Goal: Task Accomplishment & Management: Manage account settings

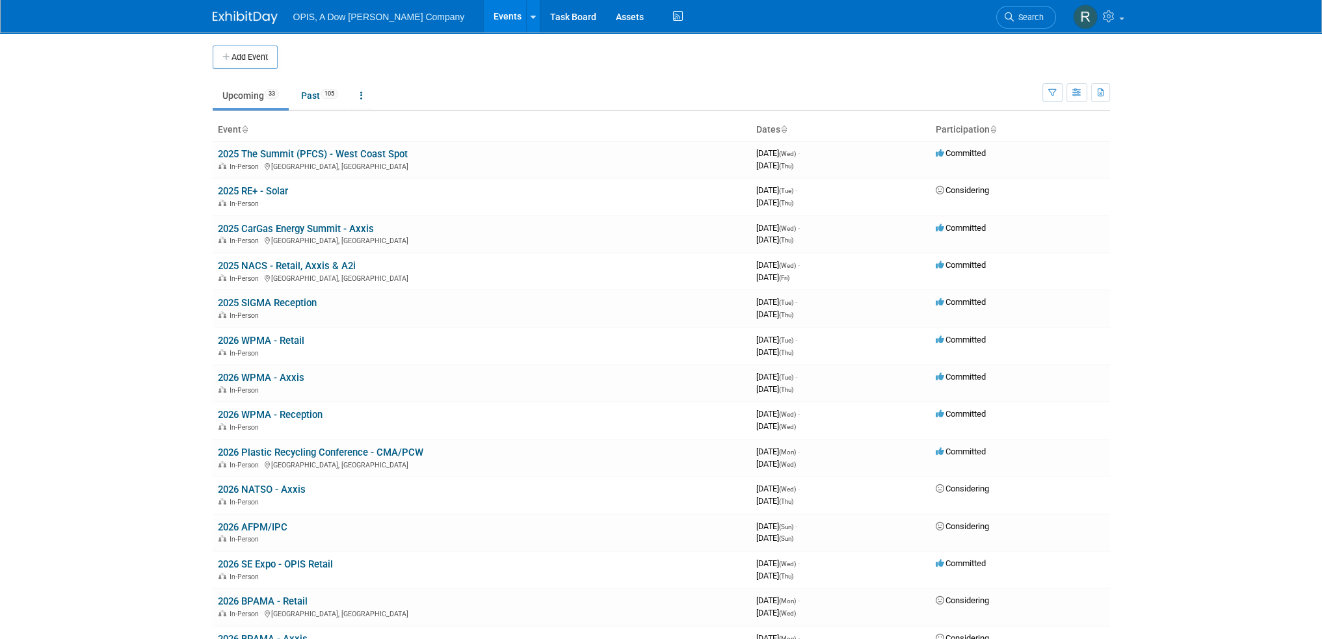
click at [484, 15] on link "Events" at bounding box center [507, 16] width 47 height 33
click at [312, 98] on link "Past 105" at bounding box center [319, 95] width 57 height 25
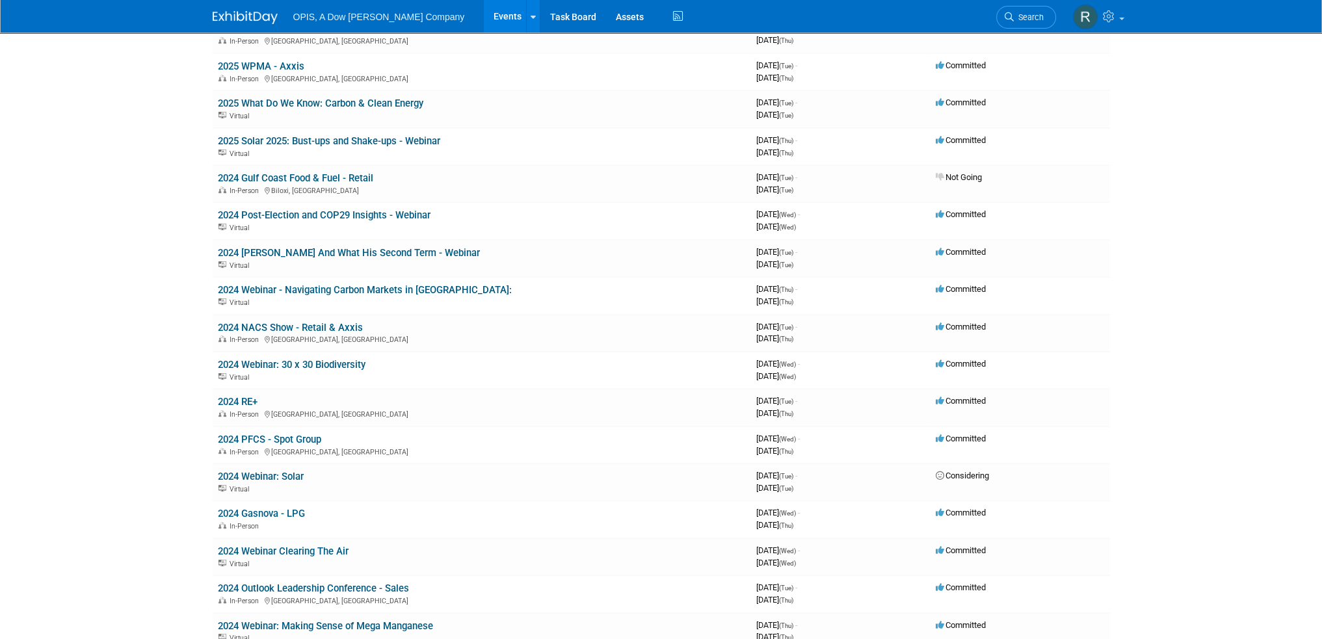
scroll to position [976, 0]
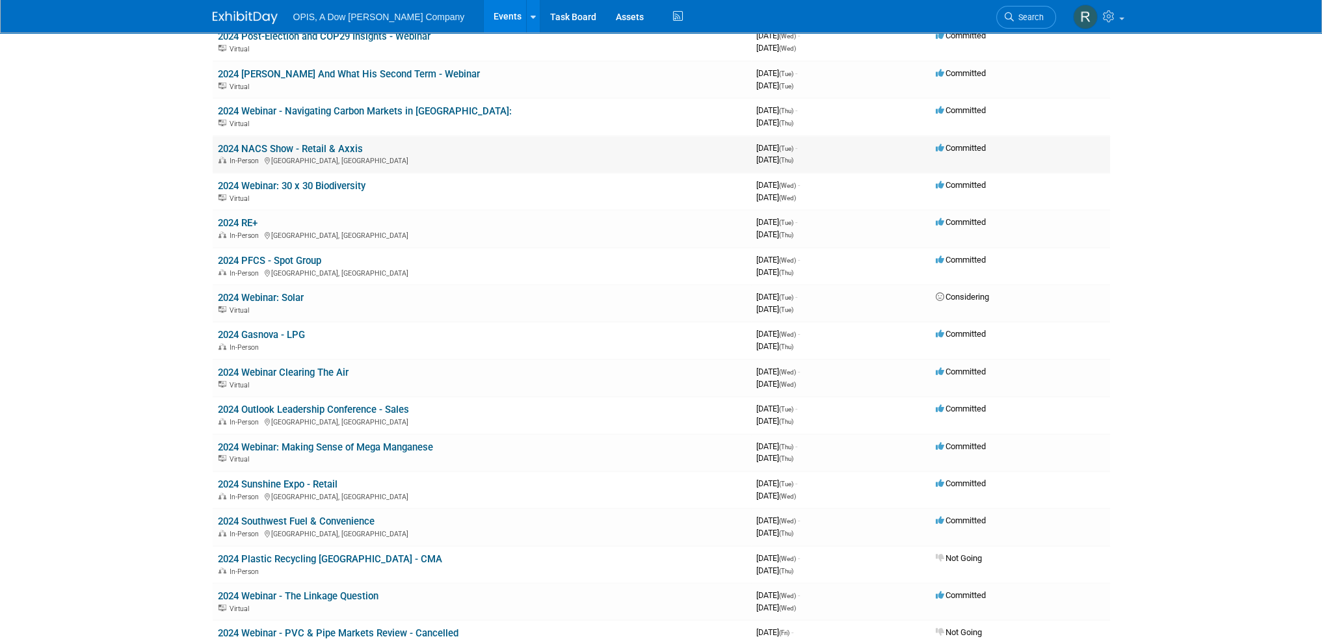
click at [315, 144] on link "2024 NACS Show - Retail & Axxis" at bounding box center [290, 149] width 145 height 12
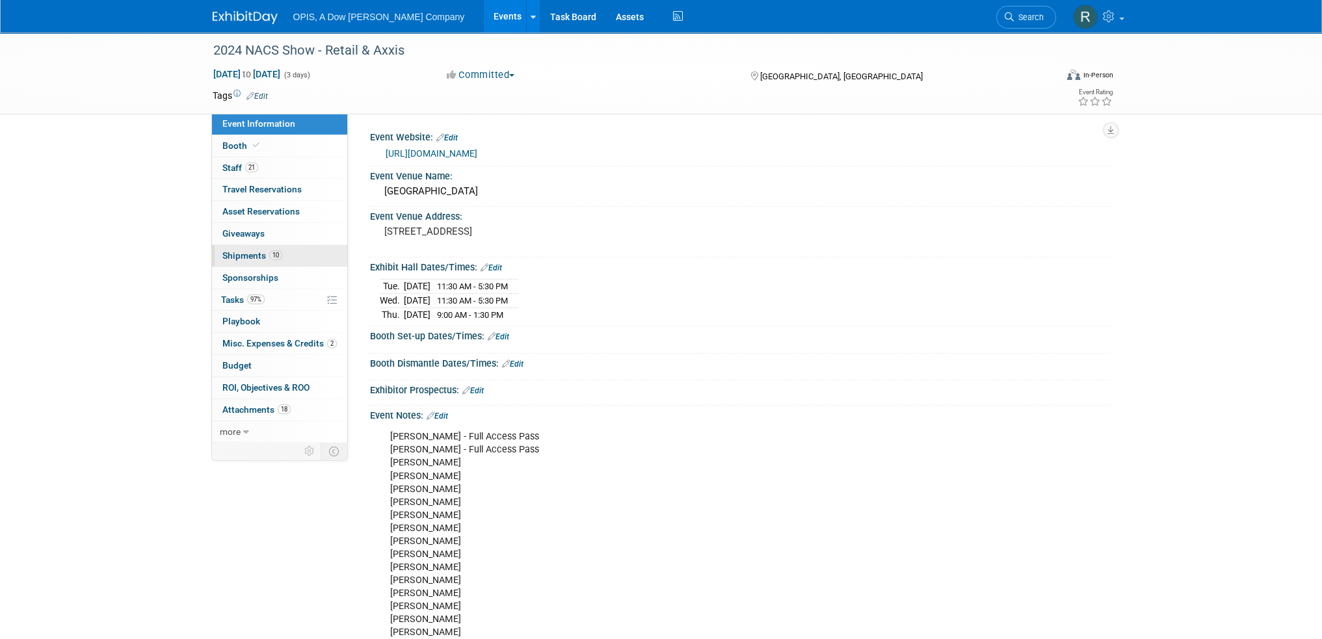
click at [231, 254] on span "Shipments 10" at bounding box center [252, 255] width 60 height 10
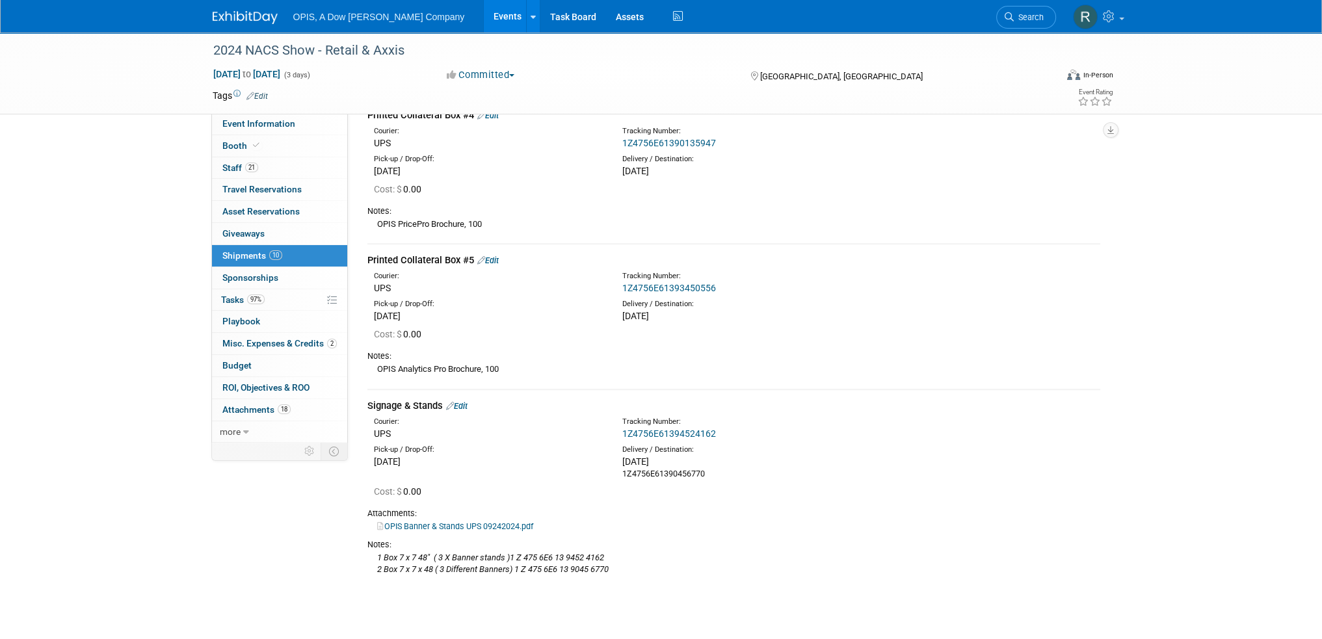
scroll to position [1339, 0]
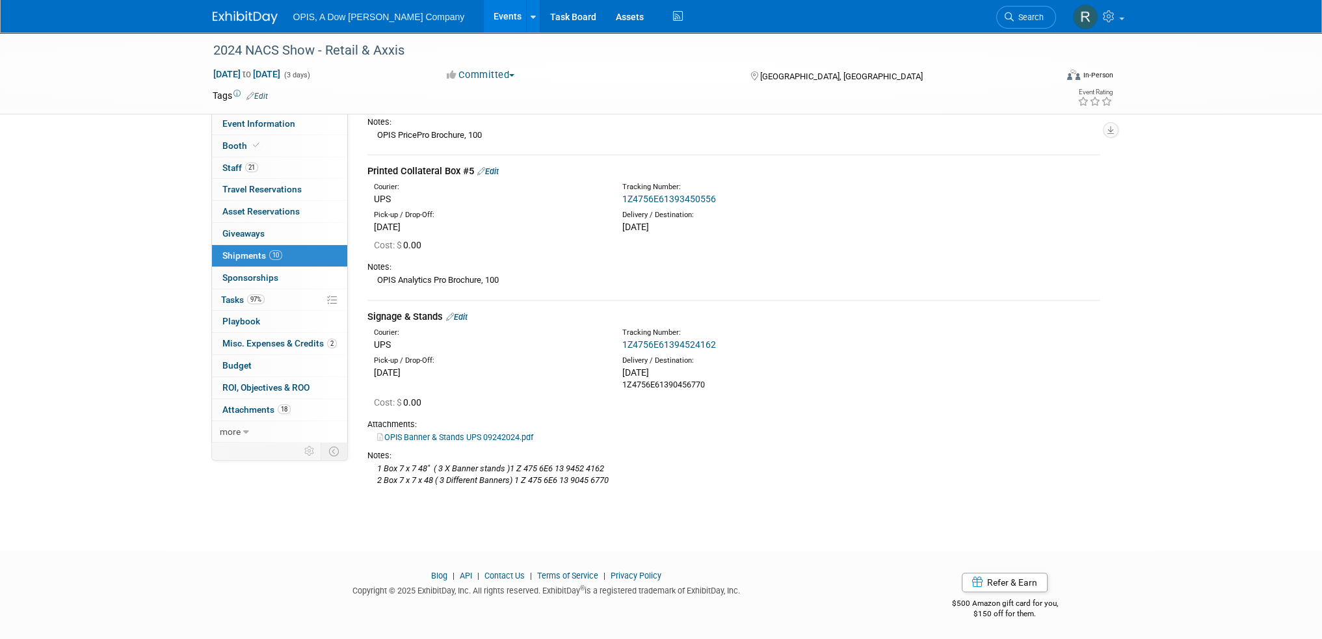
click at [929, 347] on div "Courier: UPS Tracking Number: 1Z4756E61394524162" at bounding box center [734, 338] width 752 height 28
click at [252, 237] on span "Giveaways 0" at bounding box center [243, 233] width 42 height 10
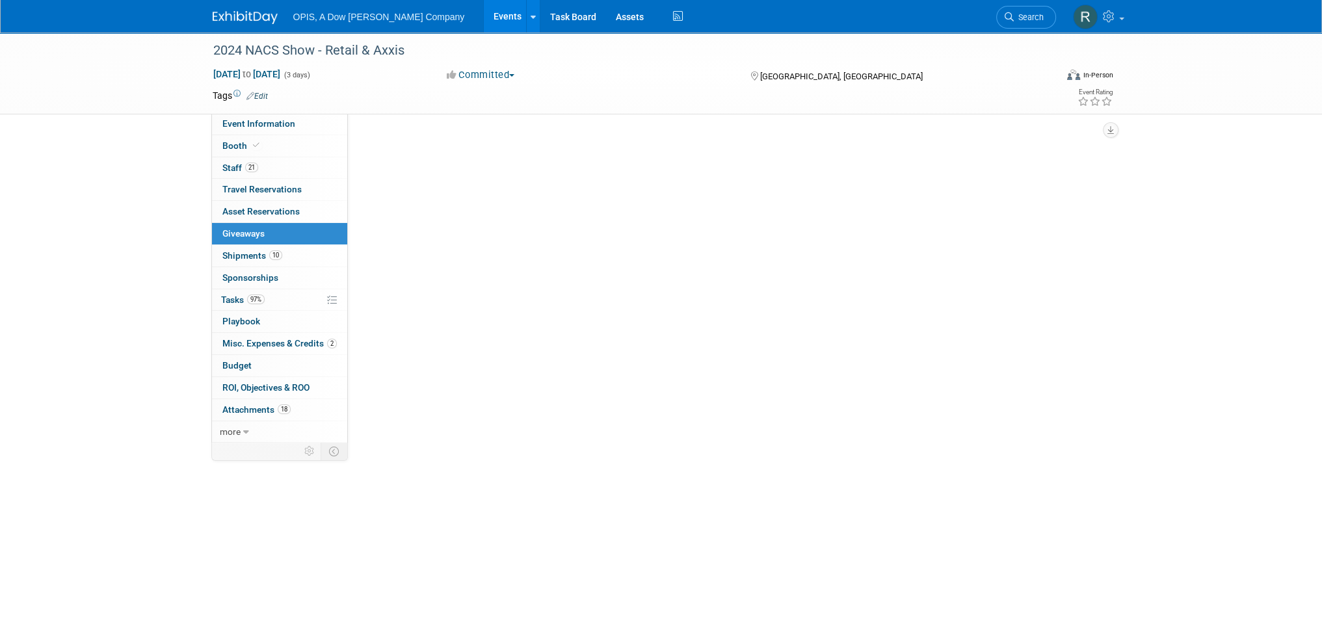
scroll to position [8, 0]
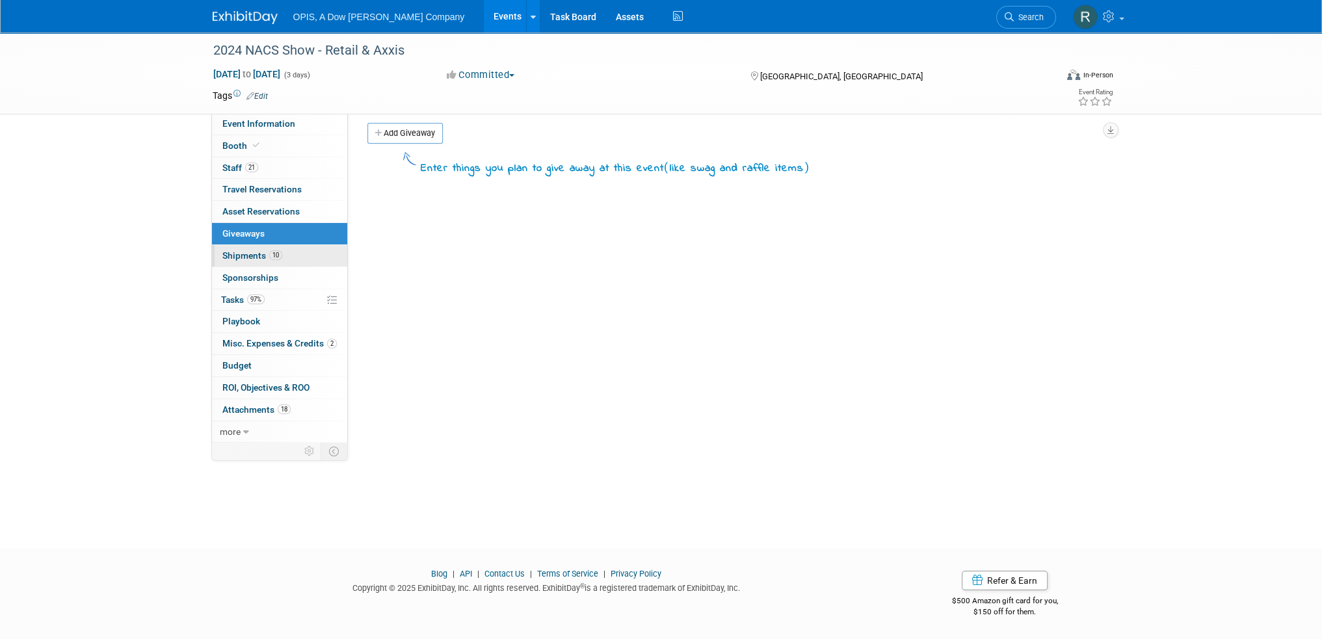
click at [230, 253] on span "Shipments 10" at bounding box center [252, 255] width 60 height 10
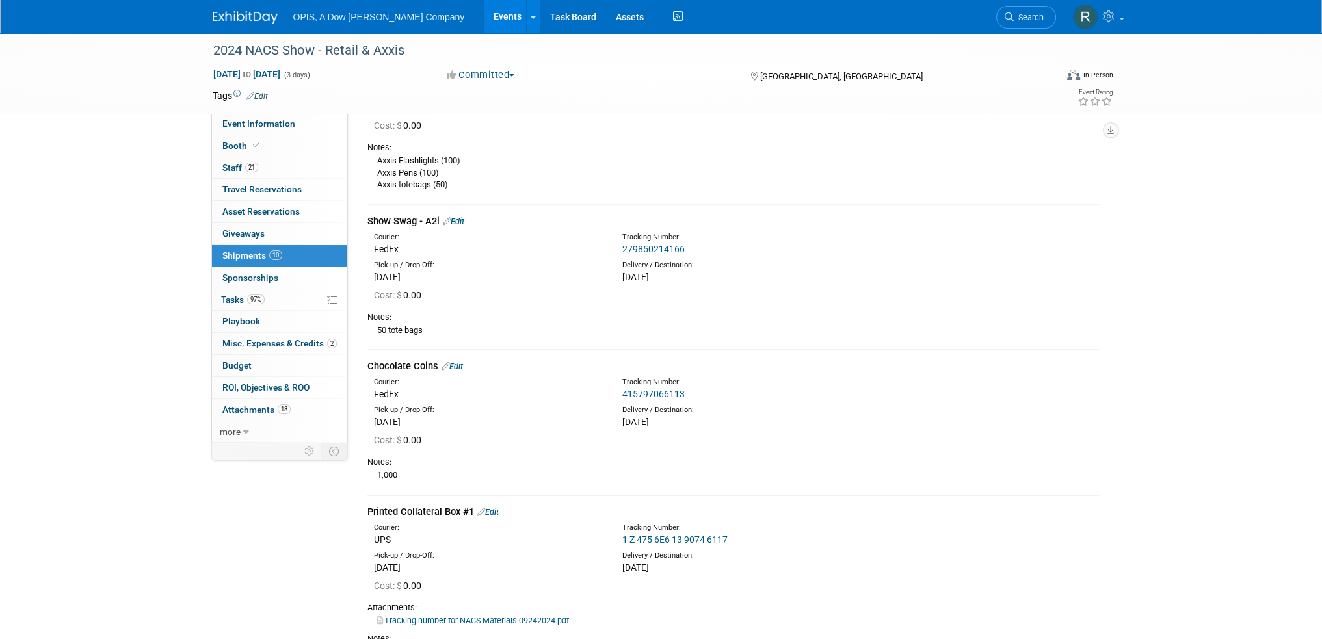
scroll to position [0, 0]
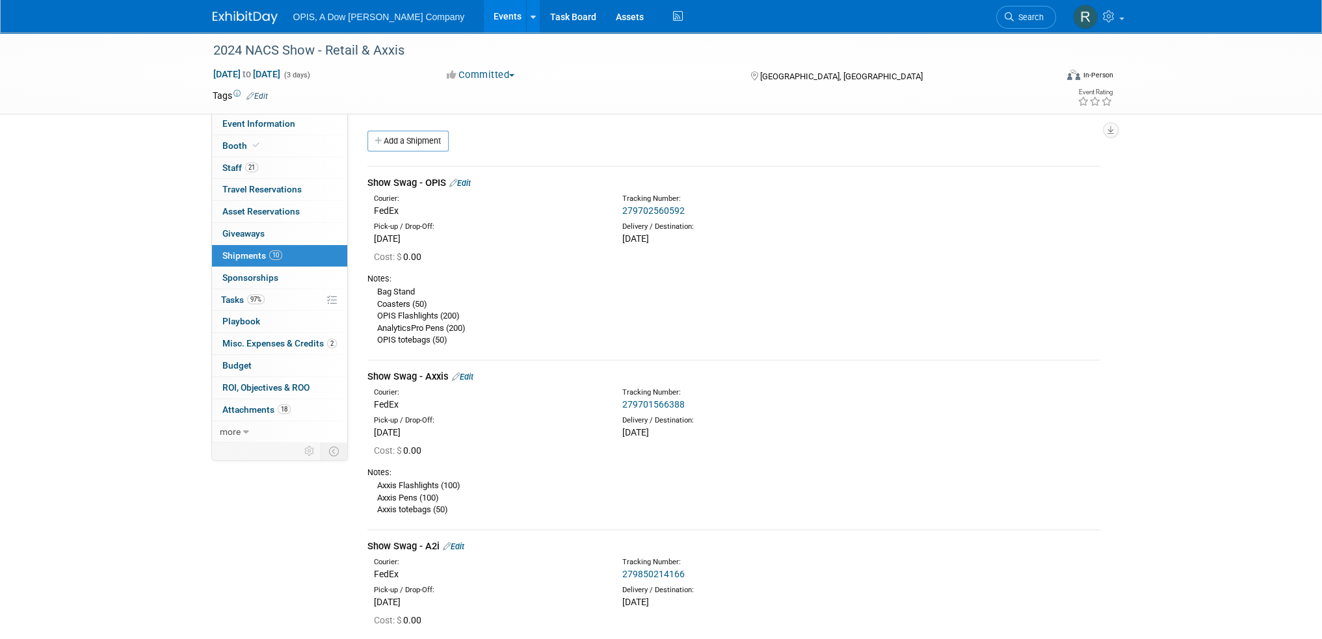
click at [484, 21] on link "Events" at bounding box center [507, 16] width 47 height 33
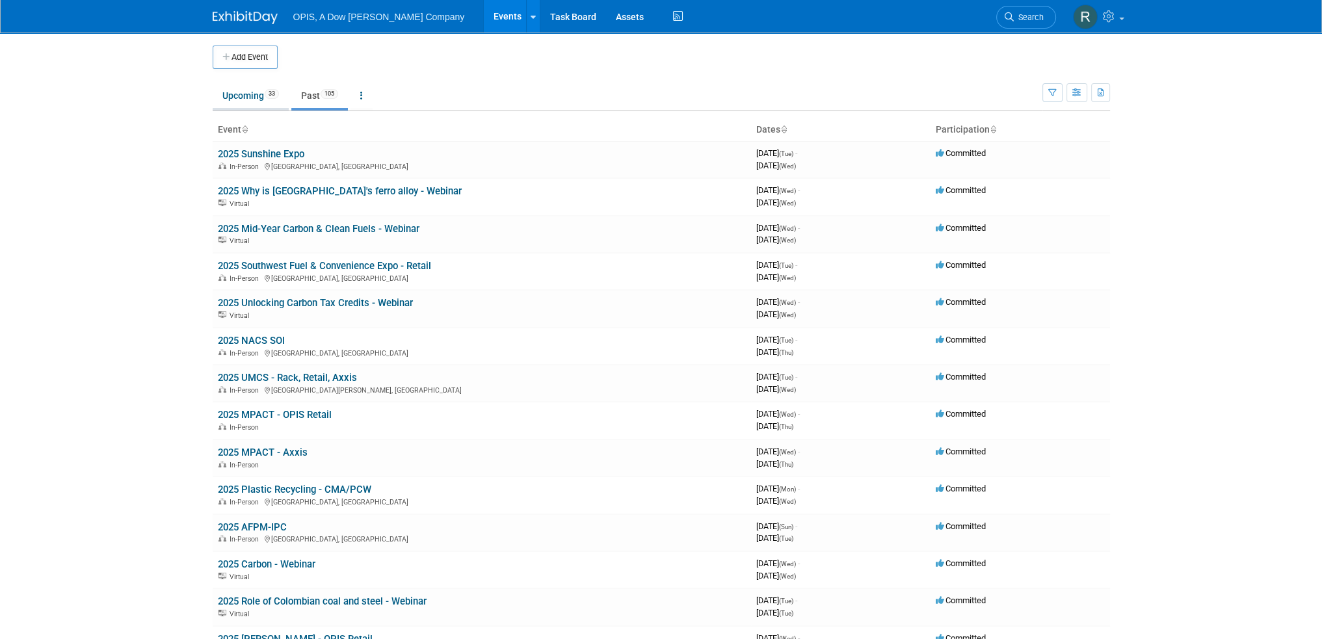
click at [238, 94] on link "Upcoming 33" at bounding box center [251, 95] width 76 height 25
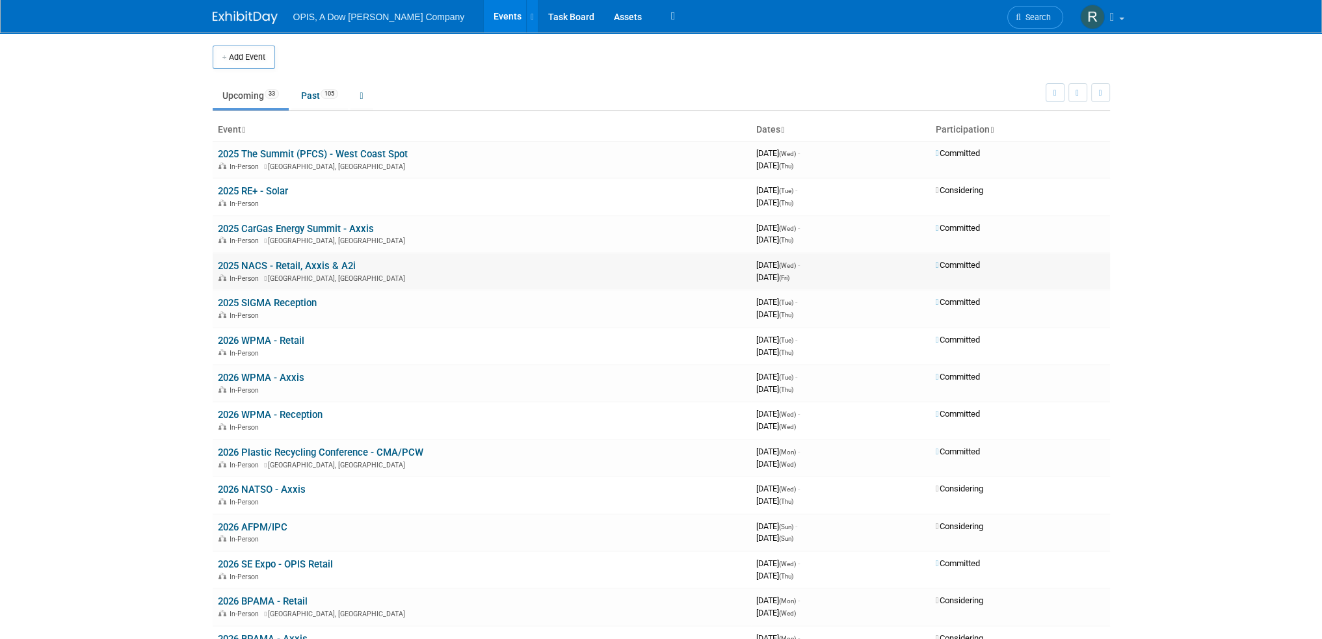
click at [251, 262] on link "2025 NACS - Retail, Axxis & A2i" at bounding box center [287, 266] width 138 height 12
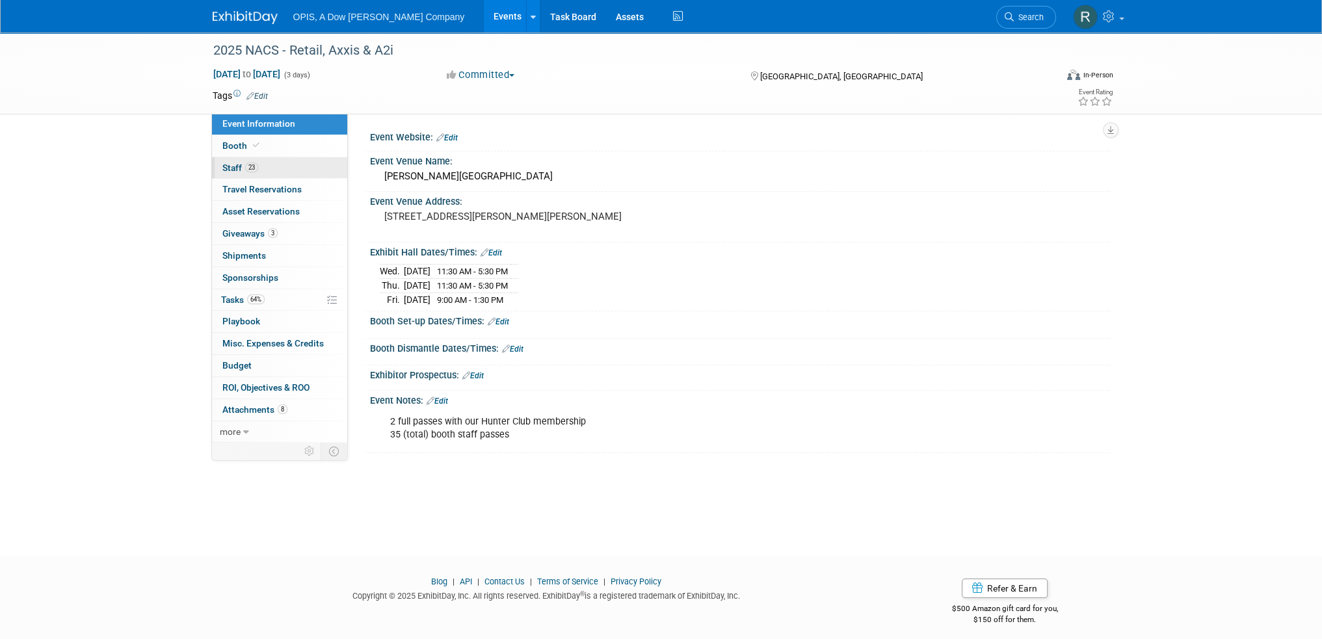
click at [232, 170] on span "Staff 23" at bounding box center [240, 168] width 36 height 10
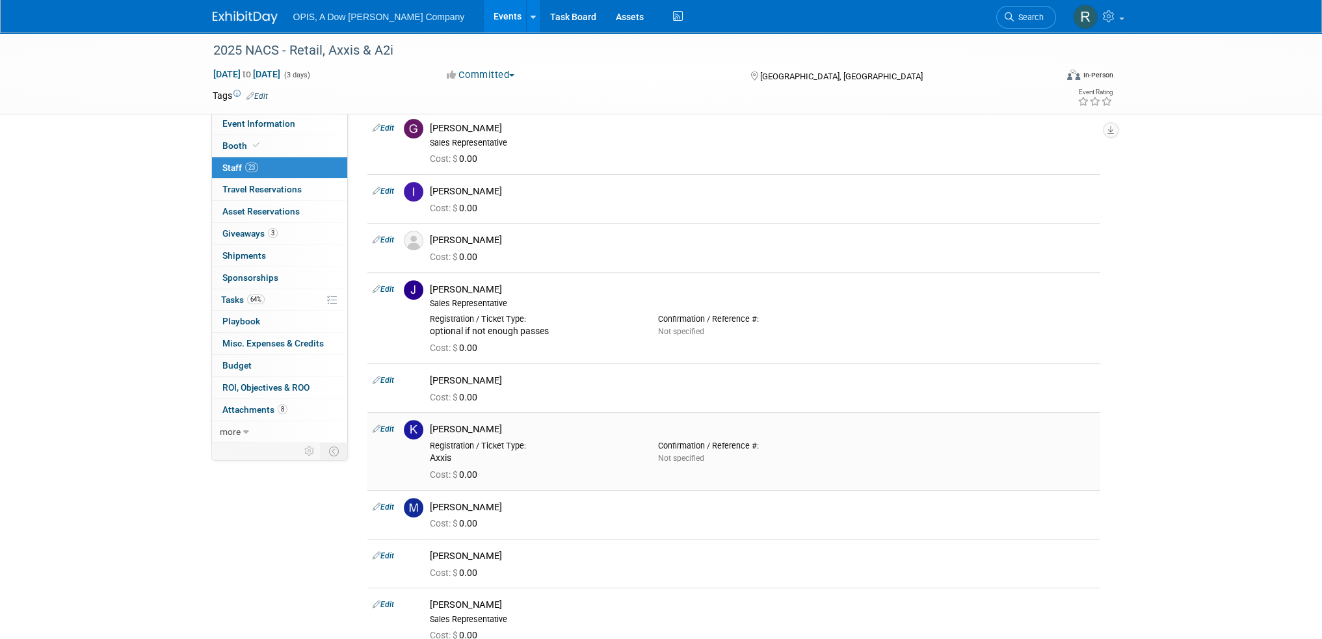
scroll to position [585, 0]
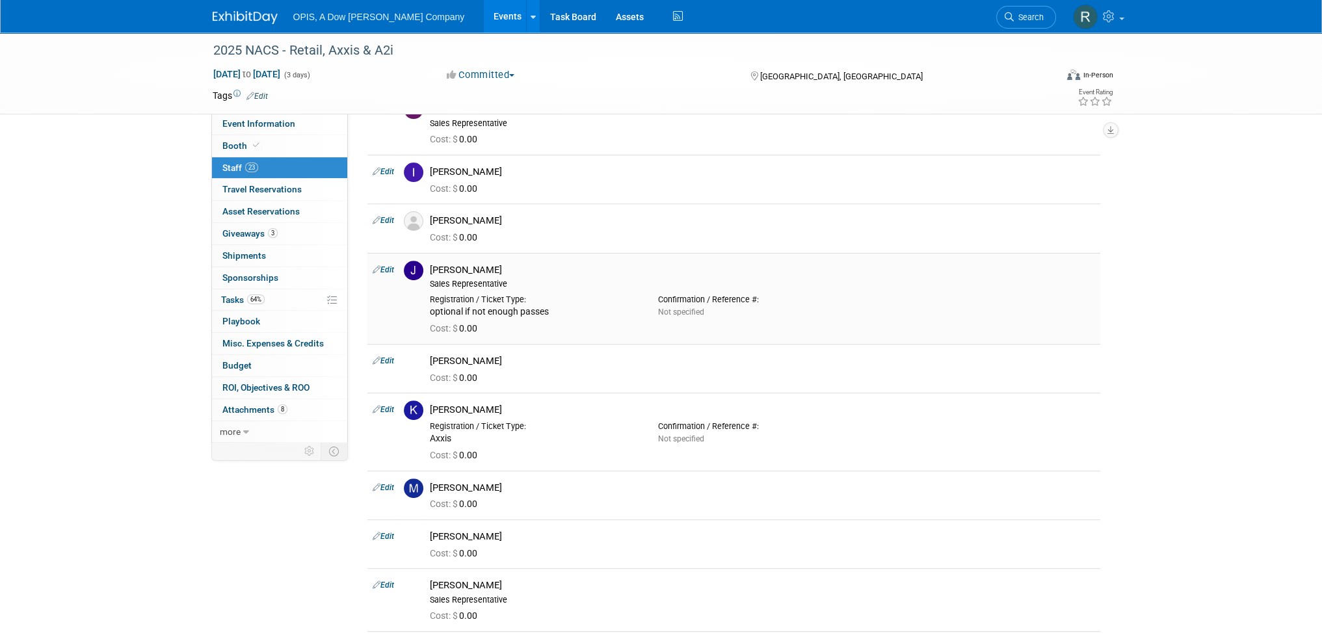
click at [390, 270] on link "Edit" at bounding box center [383, 269] width 21 height 9
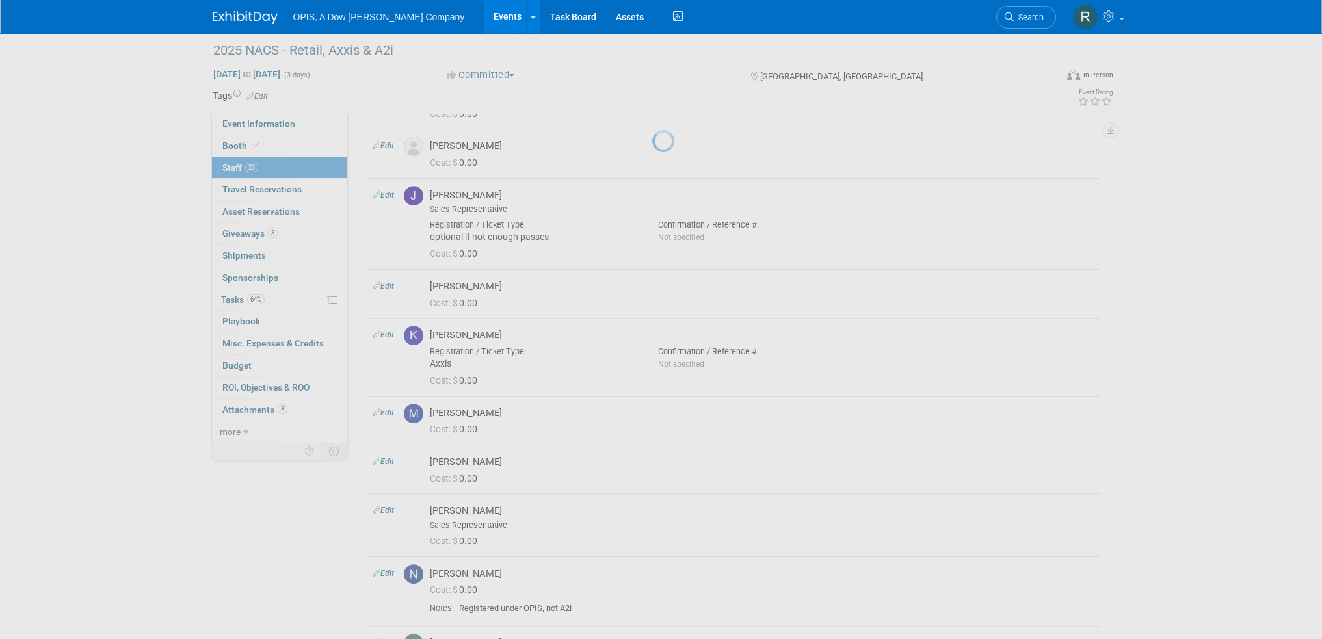
select select "e3c9e9c3-3aab-46f1-8d9c-8710a7de1e33"
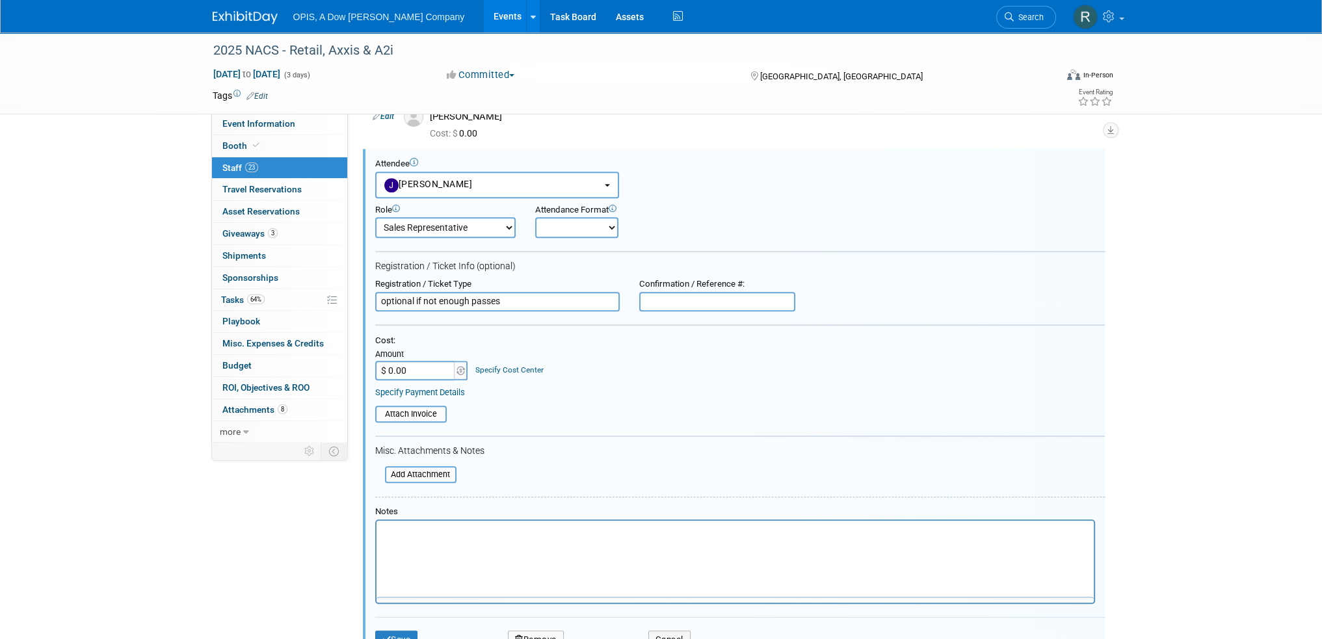
scroll to position [0, 0]
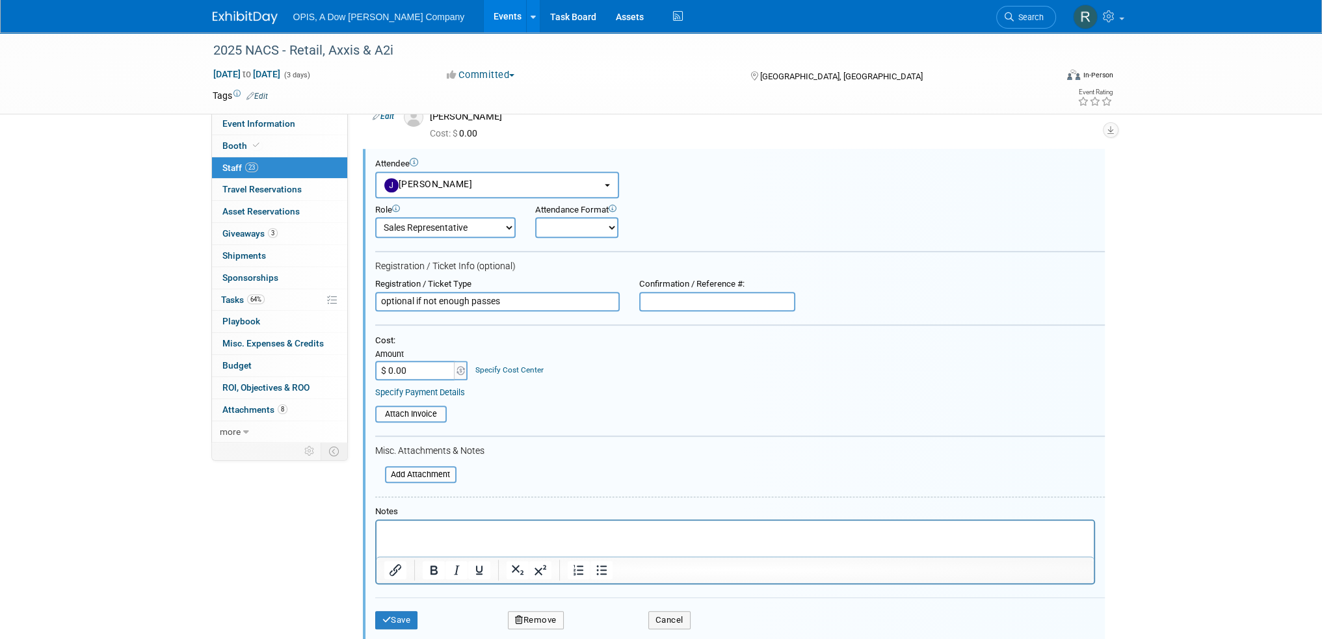
click at [521, 616] on icon "button" at bounding box center [519, 620] width 8 height 8
click at [605, 622] on link "Yes" at bounding box center [607, 622] width 38 height 21
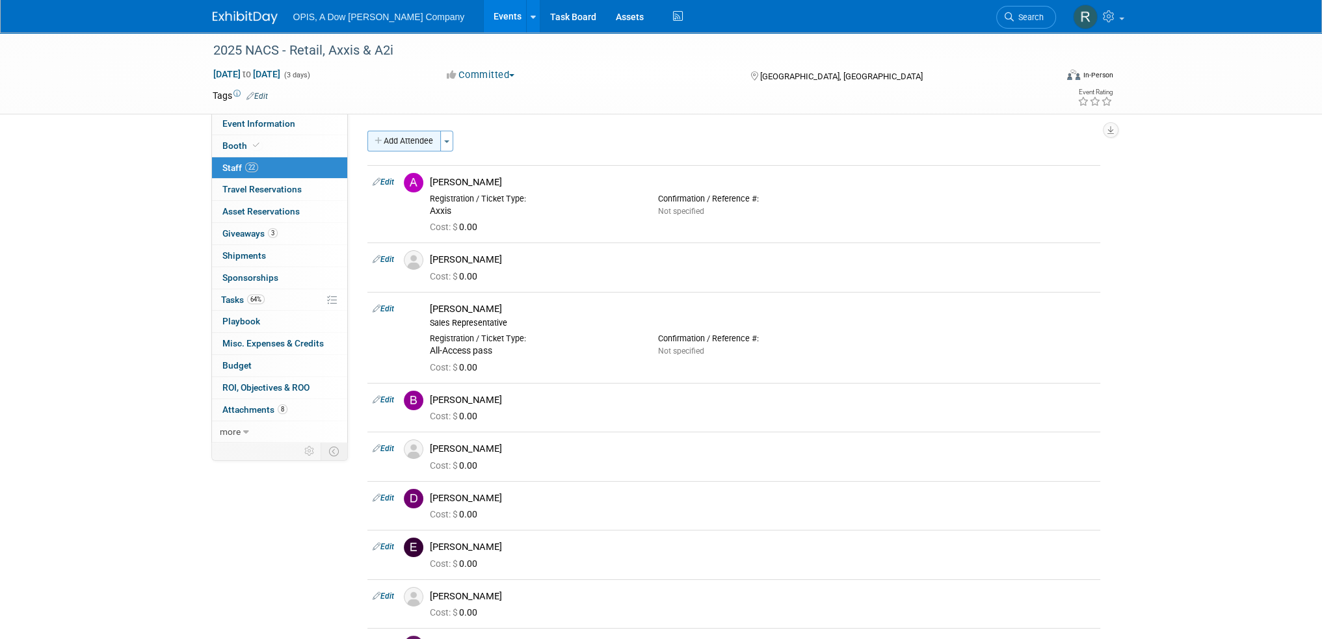
click at [406, 139] on button "Add Attendee" at bounding box center [403, 141] width 73 height 21
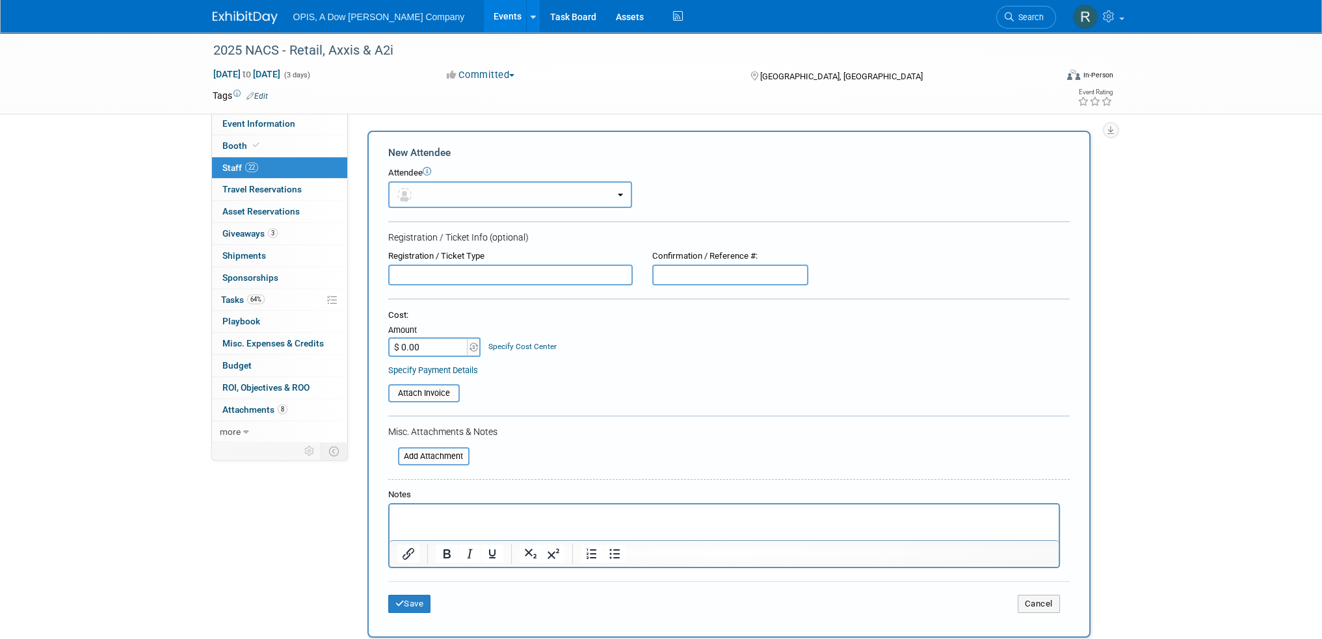
click at [445, 196] on button "button" at bounding box center [510, 194] width 244 height 27
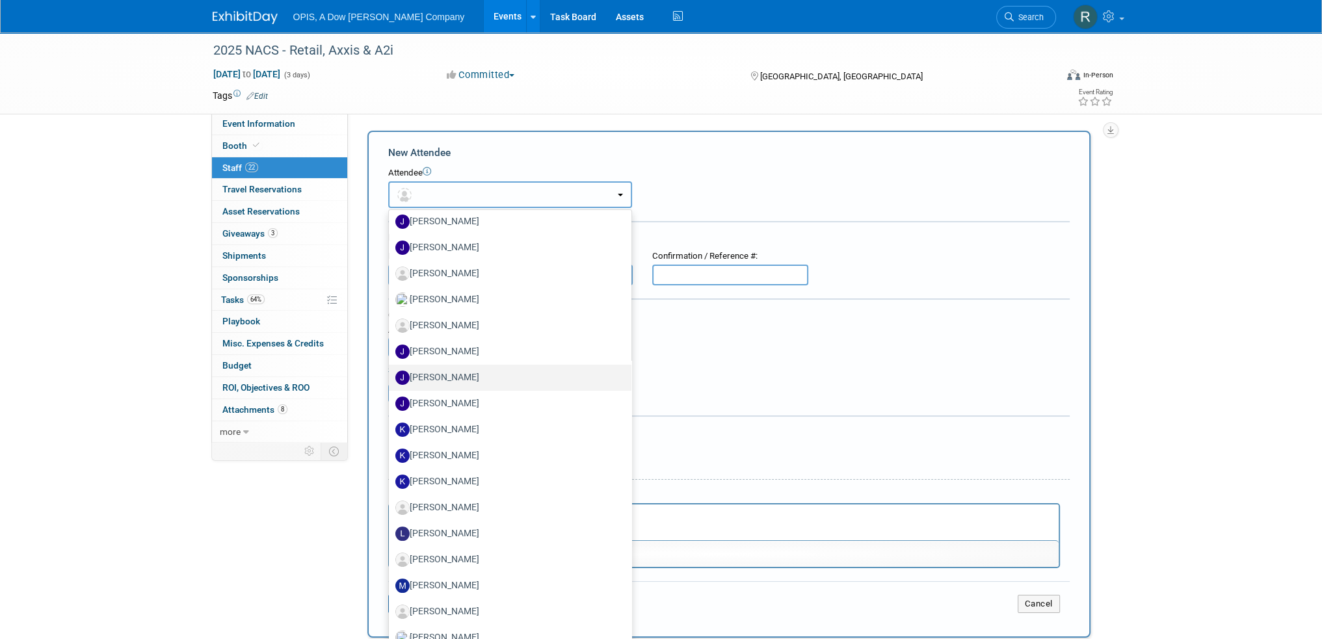
scroll to position [325, 0]
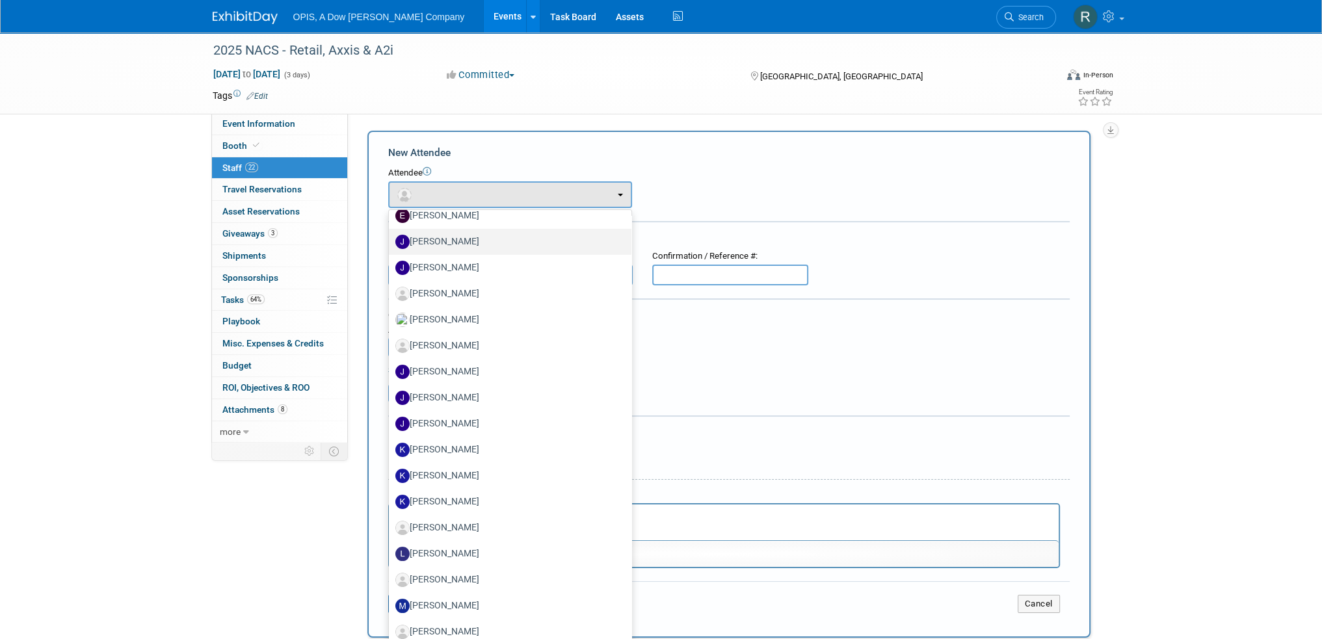
click at [451, 239] on label "[PERSON_NAME]" at bounding box center [506, 242] width 223 height 21
click at [391, 239] on input "[PERSON_NAME]" at bounding box center [386, 240] width 8 height 8
select select "e3c9e9c3-3aab-46f1-8d9c-8710a7de1e33"
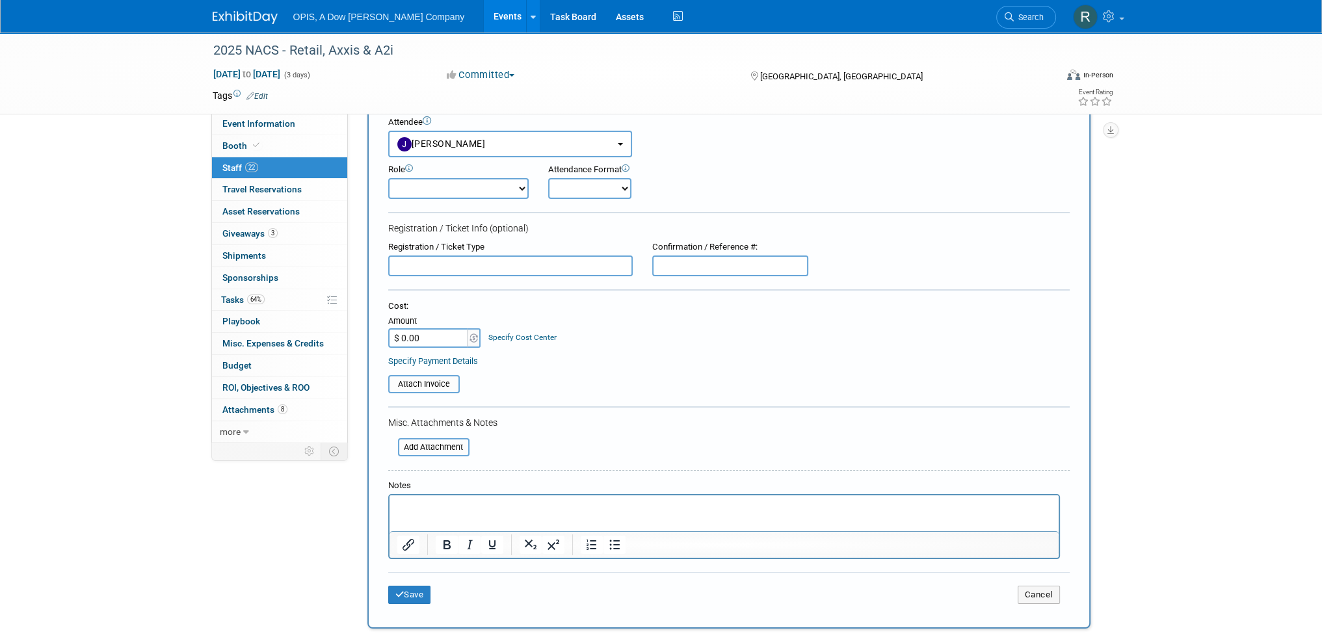
scroll to position [65, 0]
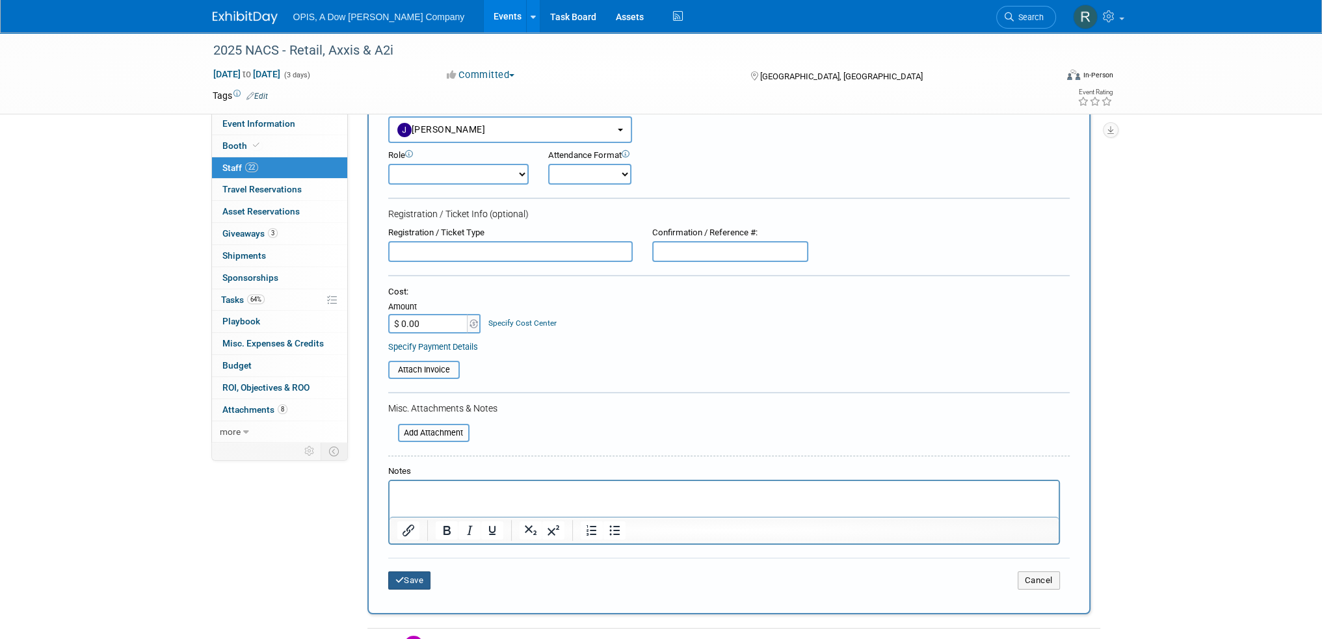
click at [410, 576] on button "Save" at bounding box center [409, 581] width 43 height 18
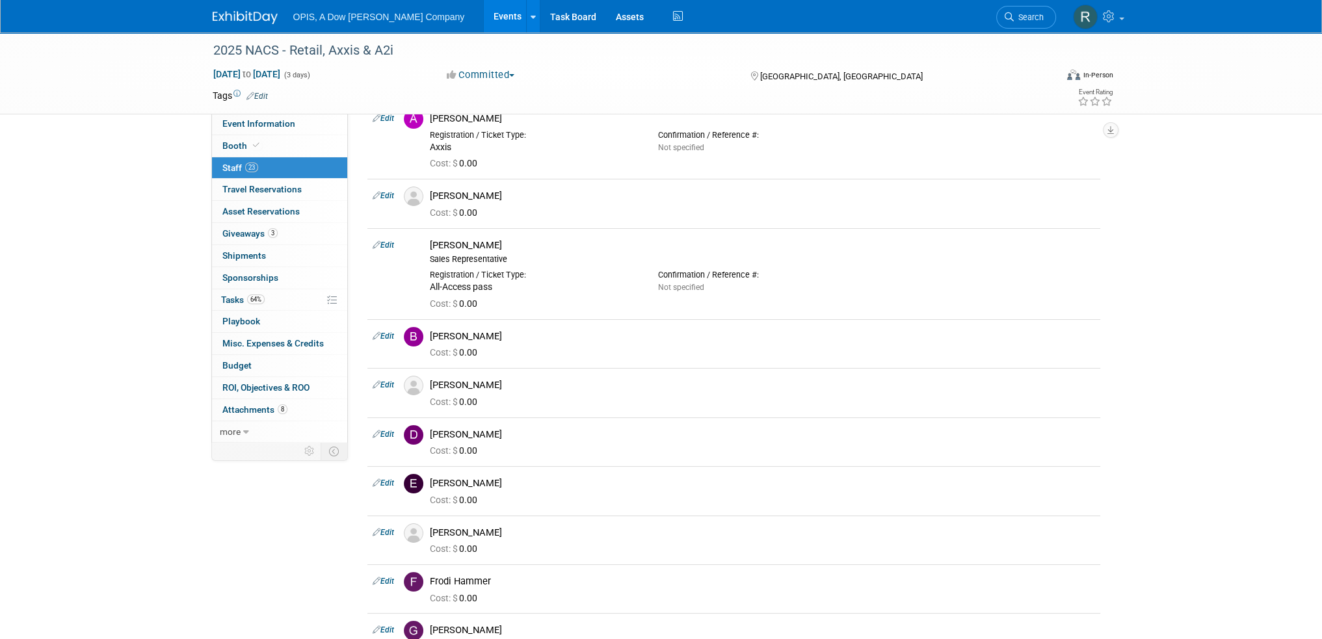
scroll to position [0, 0]
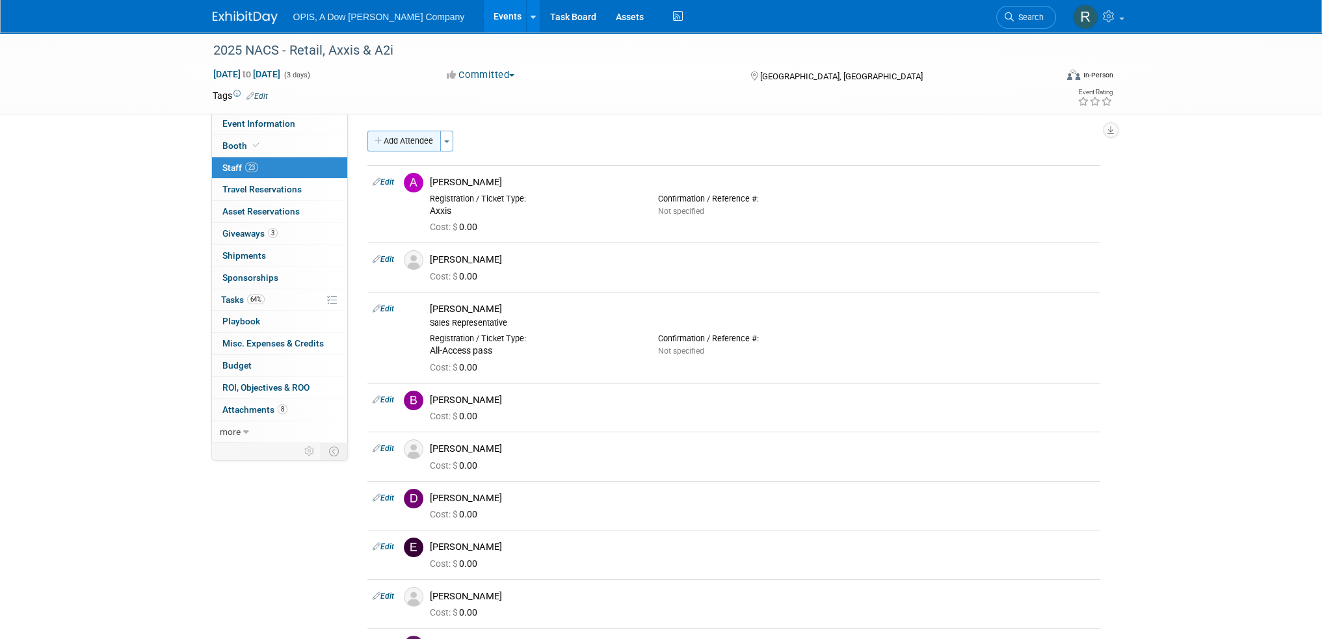
click at [402, 149] on button "Add Attendee" at bounding box center [403, 141] width 73 height 21
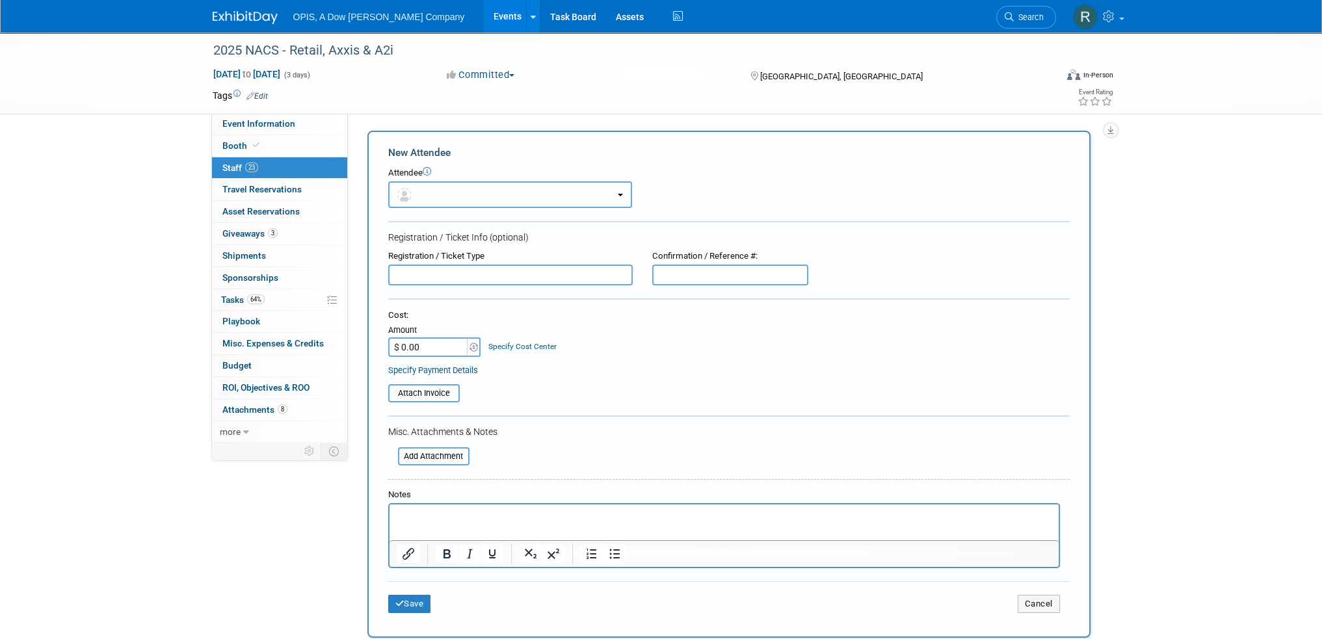
click at [483, 193] on button "button" at bounding box center [510, 194] width 244 height 27
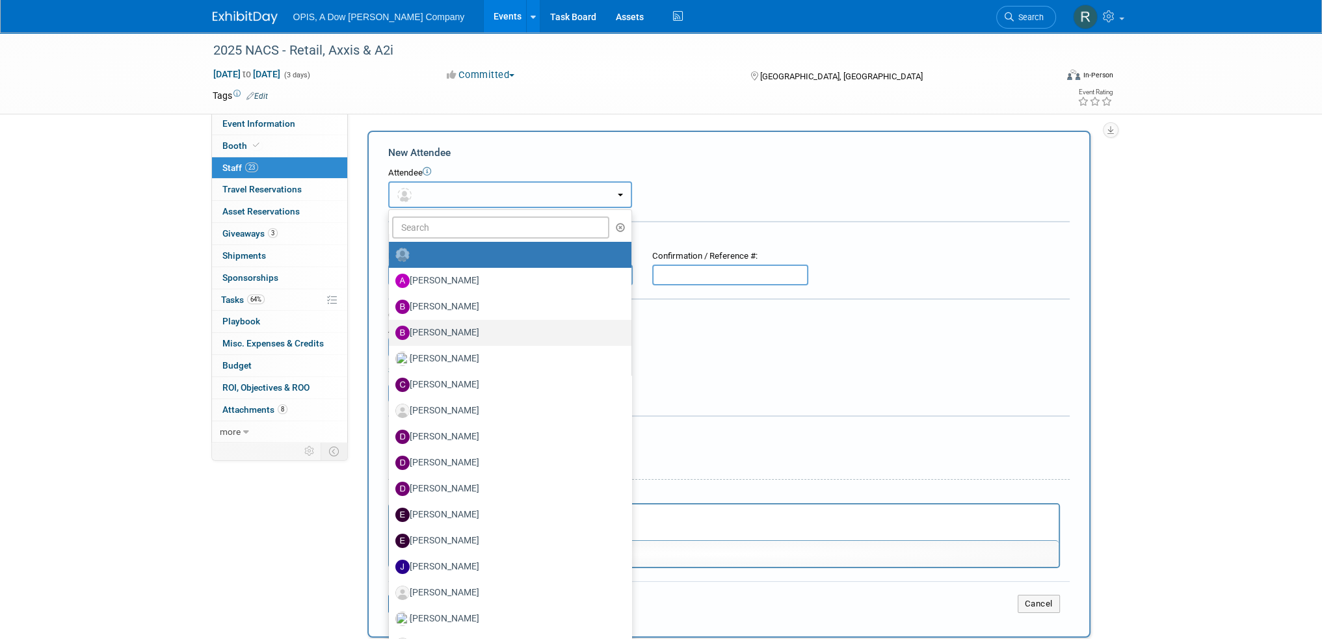
scroll to position [390, 0]
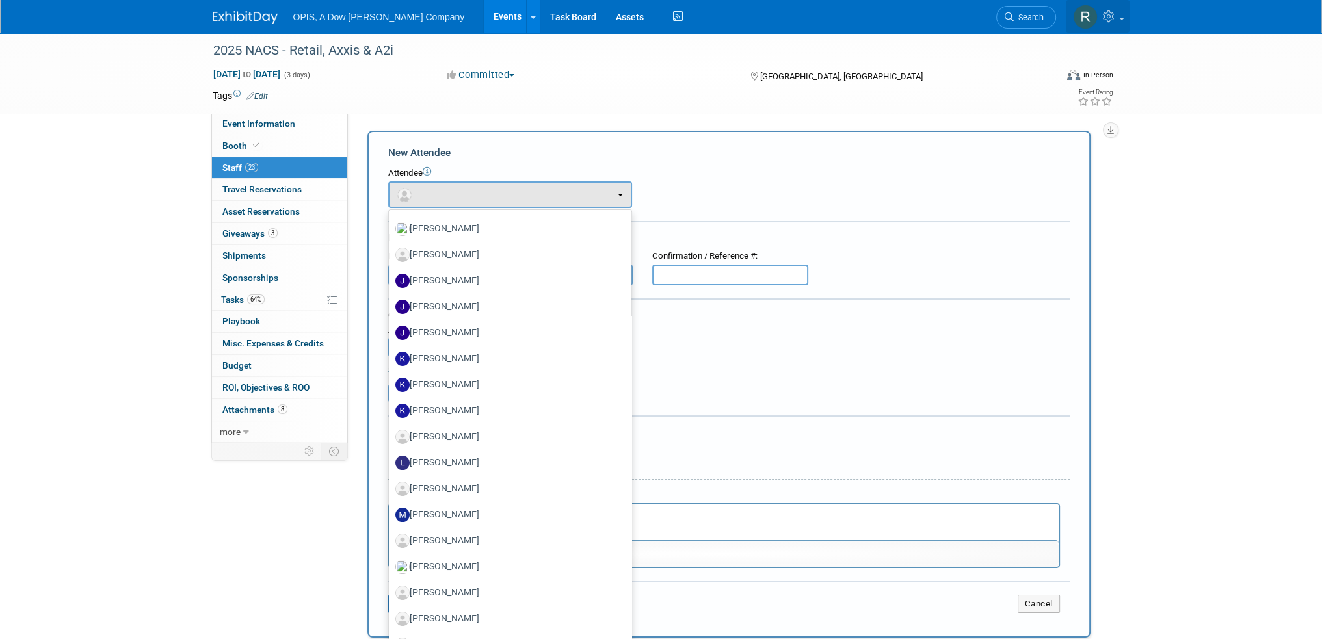
click at [1106, 12] on icon at bounding box center [1110, 16] width 15 height 12
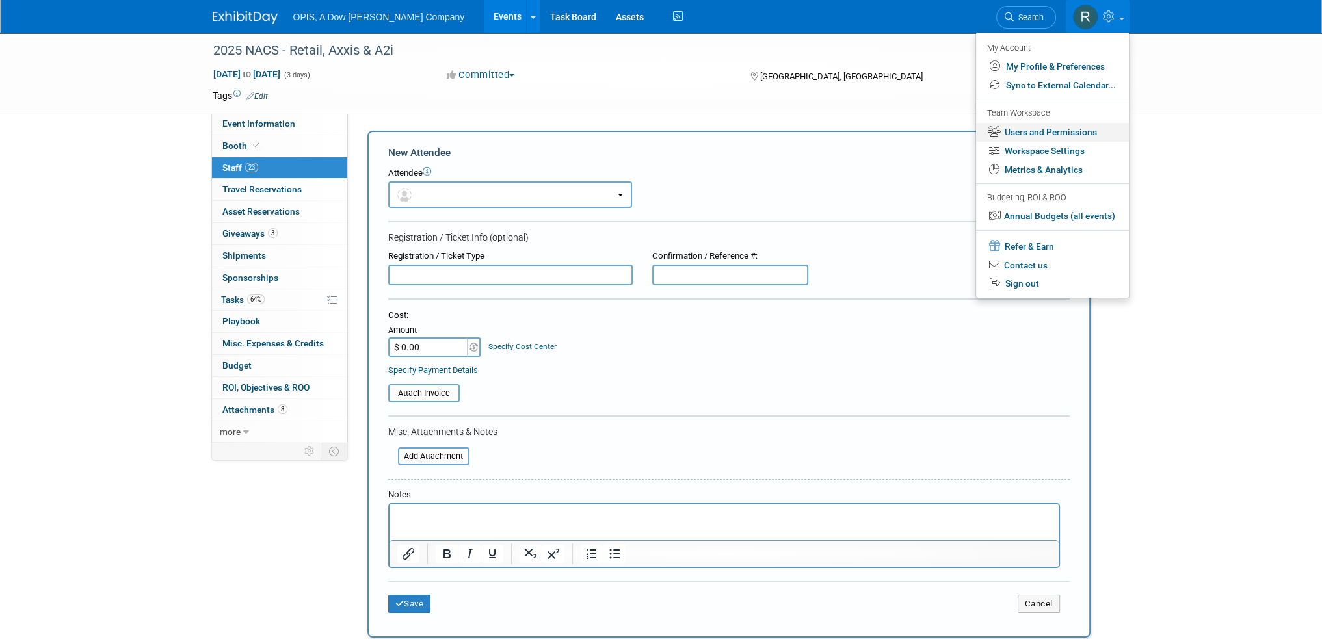
click at [1043, 131] on link "Users and Permissions" at bounding box center [1052, 132] width 153 height 19
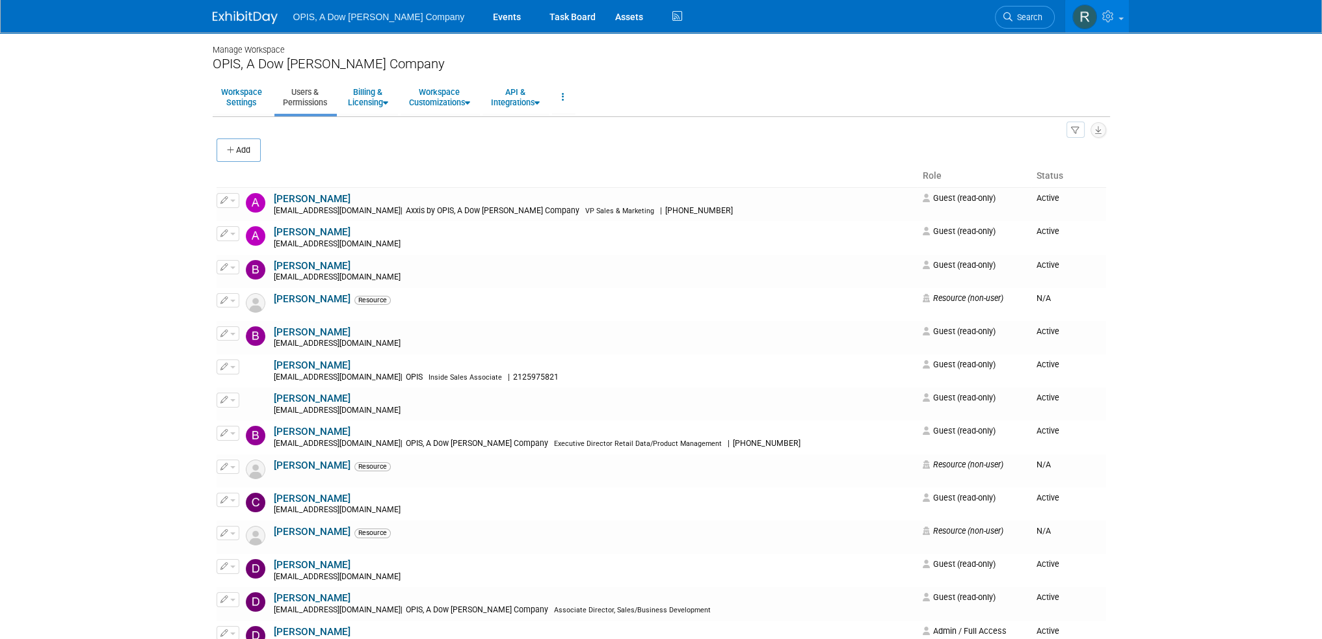
click at [227, 150] on icon "button" at bounding box center [231, 150] width 9 height 8
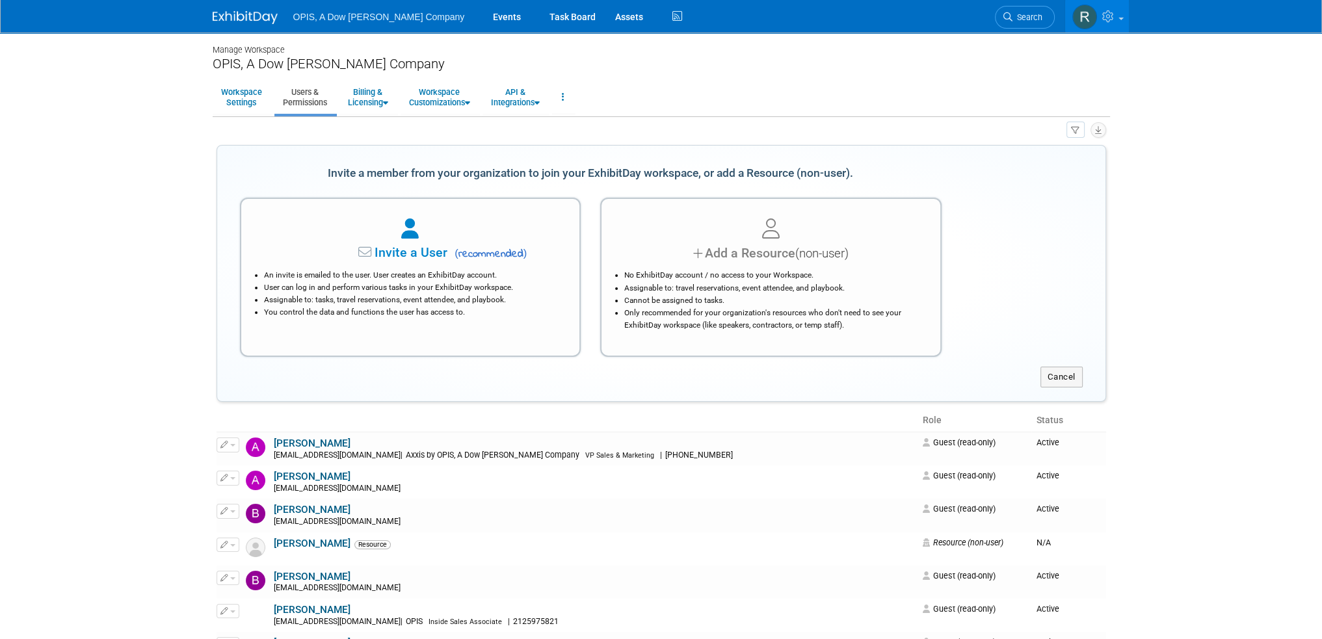
click at [742, 263] on div "No ExhibitDay account / no access to your Workspace. Assignable to: travel rese…" at bounding box center [771, 297] width 306 height 68
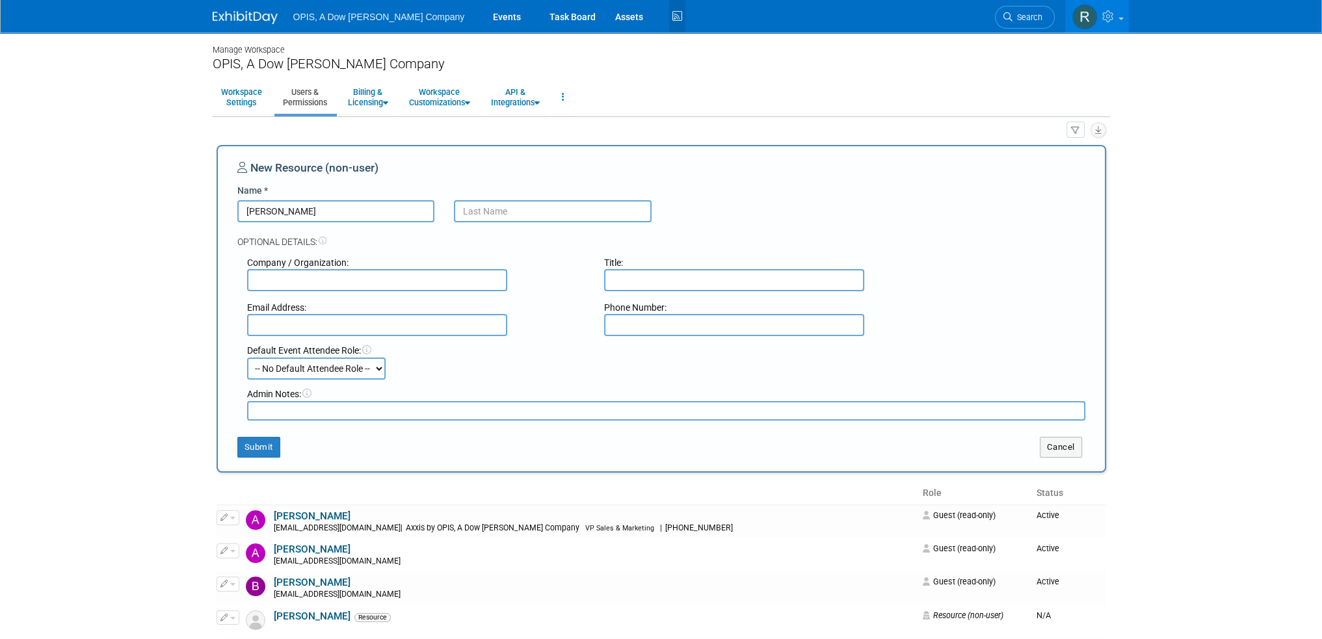
type input "Landon"
click at [481, 211] on input "text" at bounding box center [553, 211] width 198 height 22
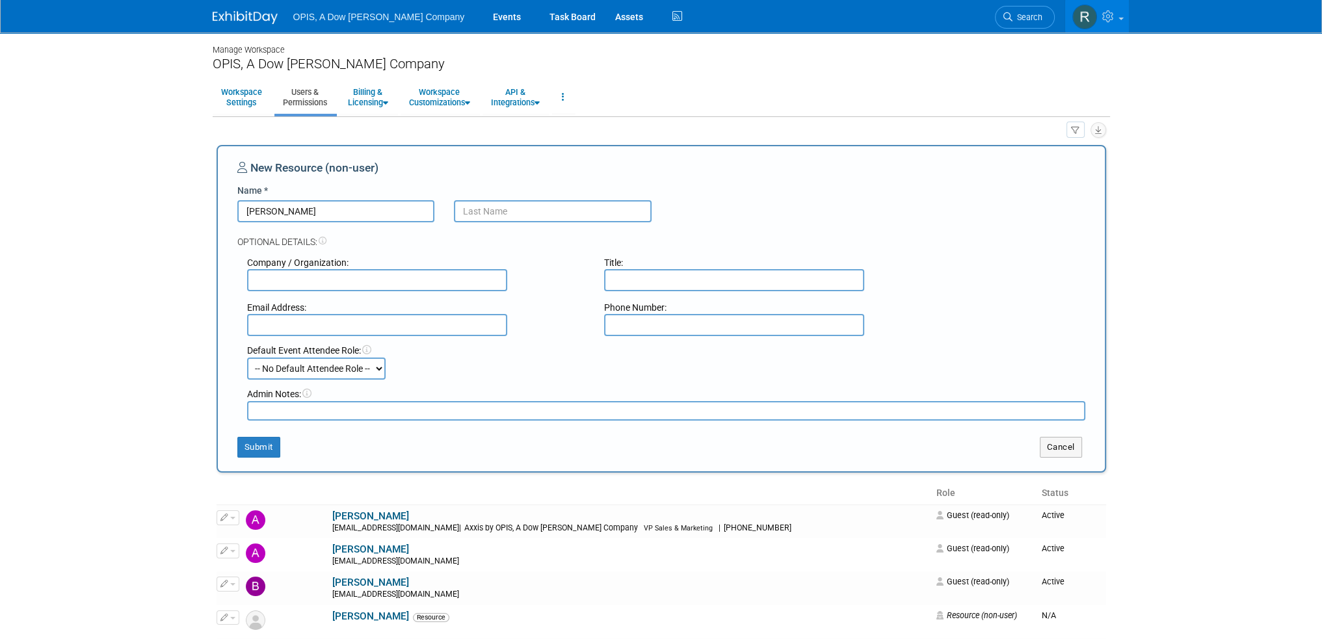
paste input "Furstenfeld"
type input "Furstenfeld"
click at [265, 440] on button "Submit" at bounding box center [258, 447] width 43 height 21
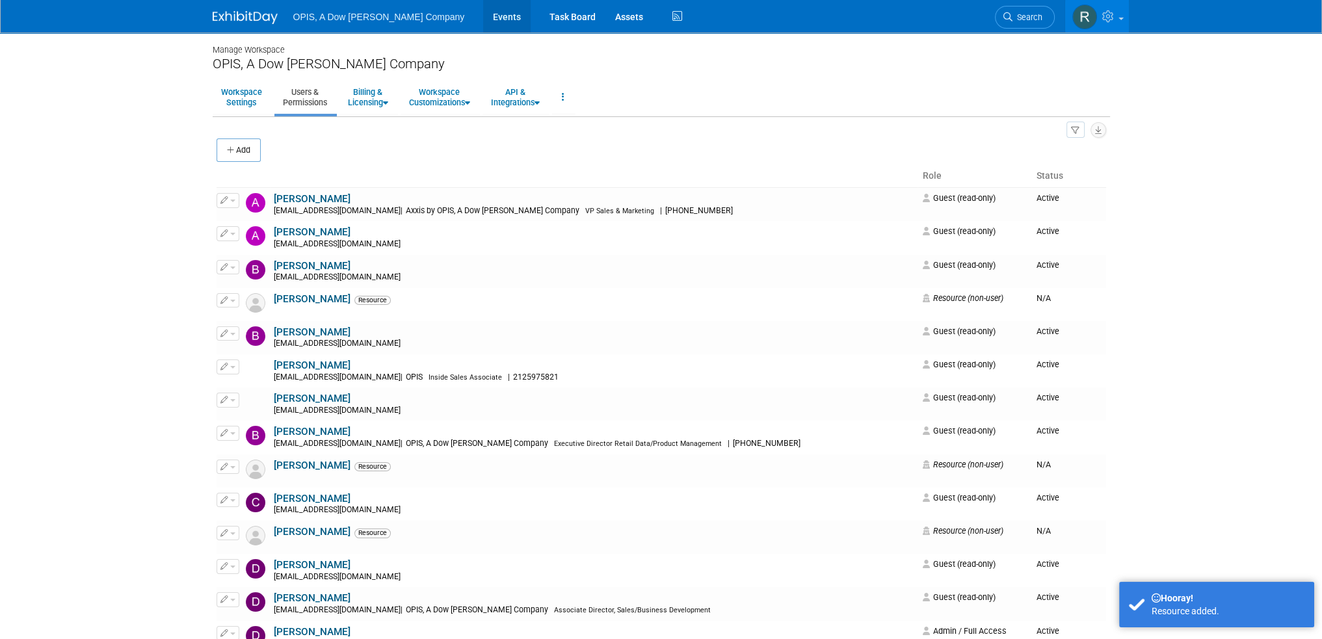
click at [483, 19] on link "Events" at bounding box center [506, 16] width 47 height 33
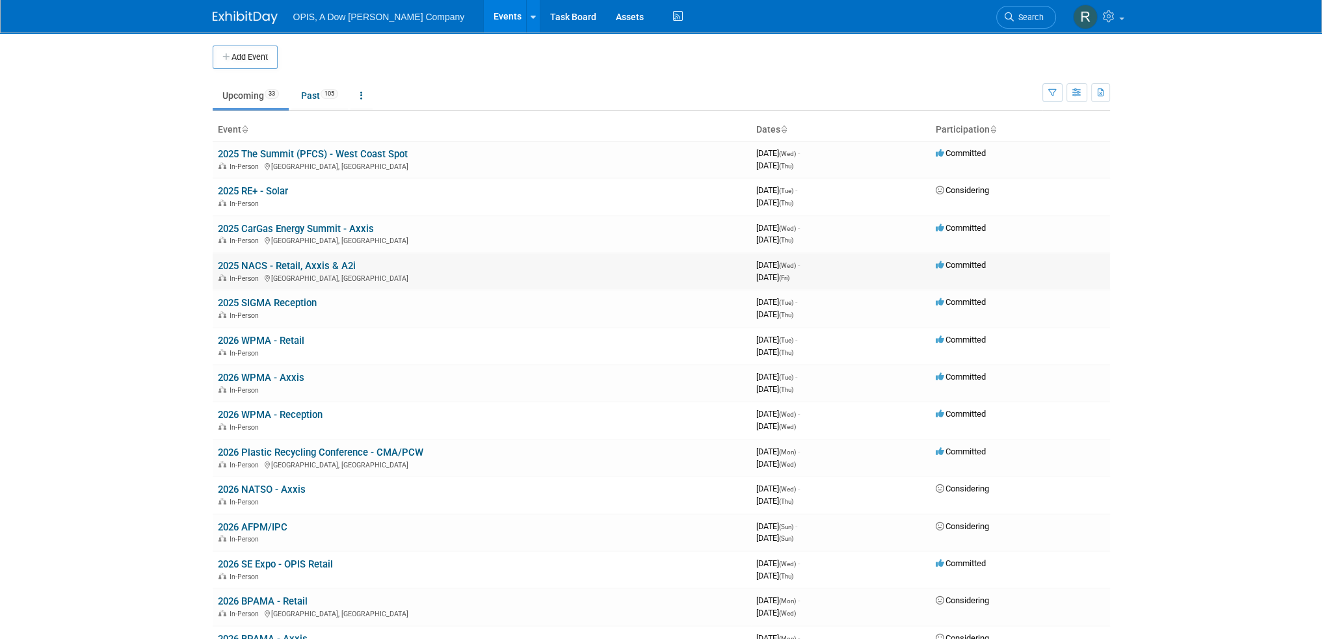
click at [250, 266] on link "2025 NACS - Retail, Axxis & A2i" at bounding box center [287, 266] width 138 height 12
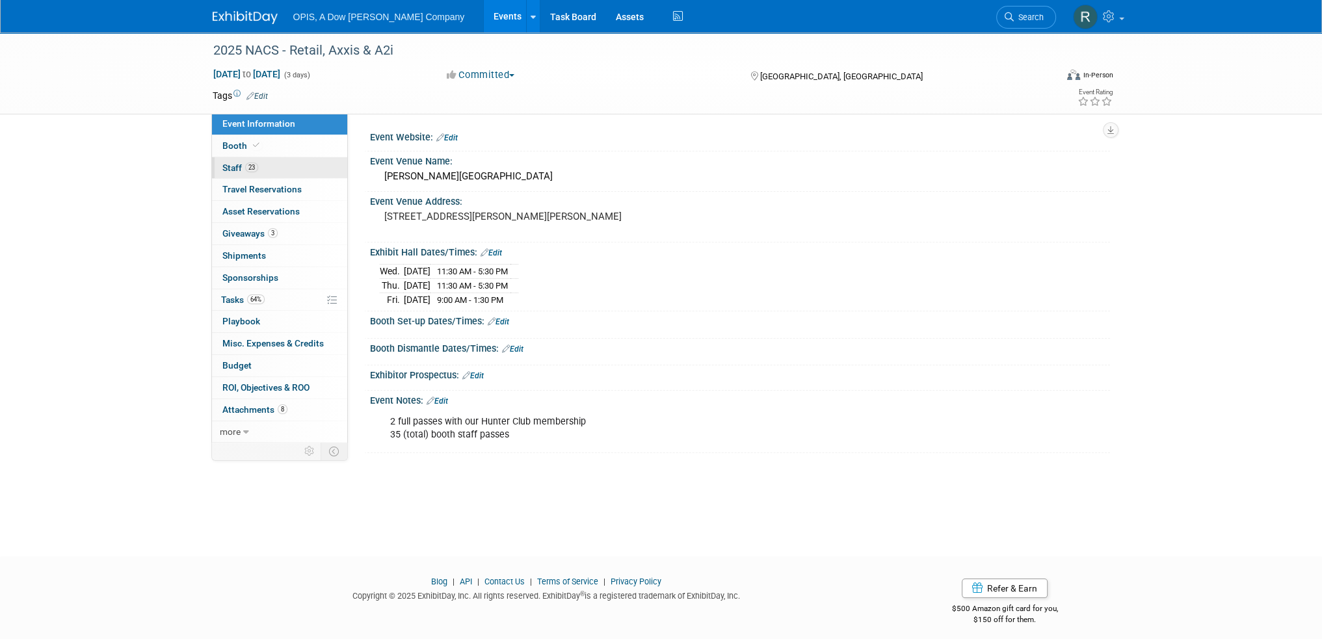
click at [221, 168] on link "23 Staff 23" at bounding box center [279, 167] width 135 height 21
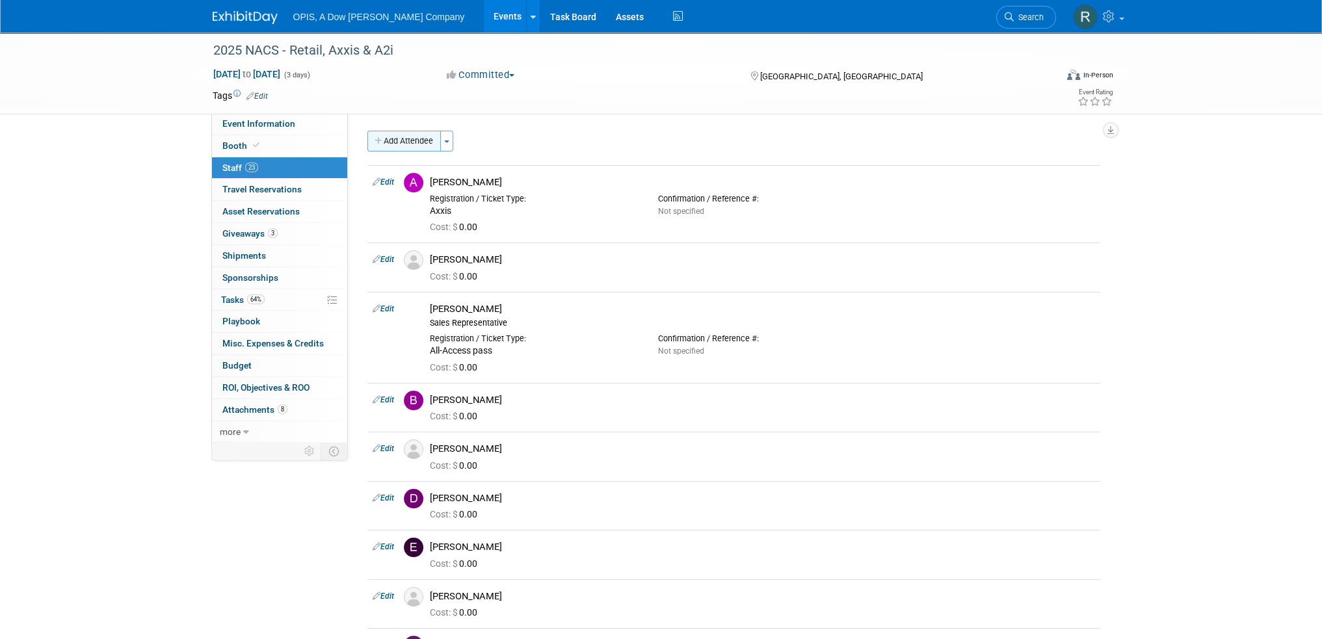
click at [384, 144] on button "Add Attendee" at bounding box center [403, 141] width 73 height 21
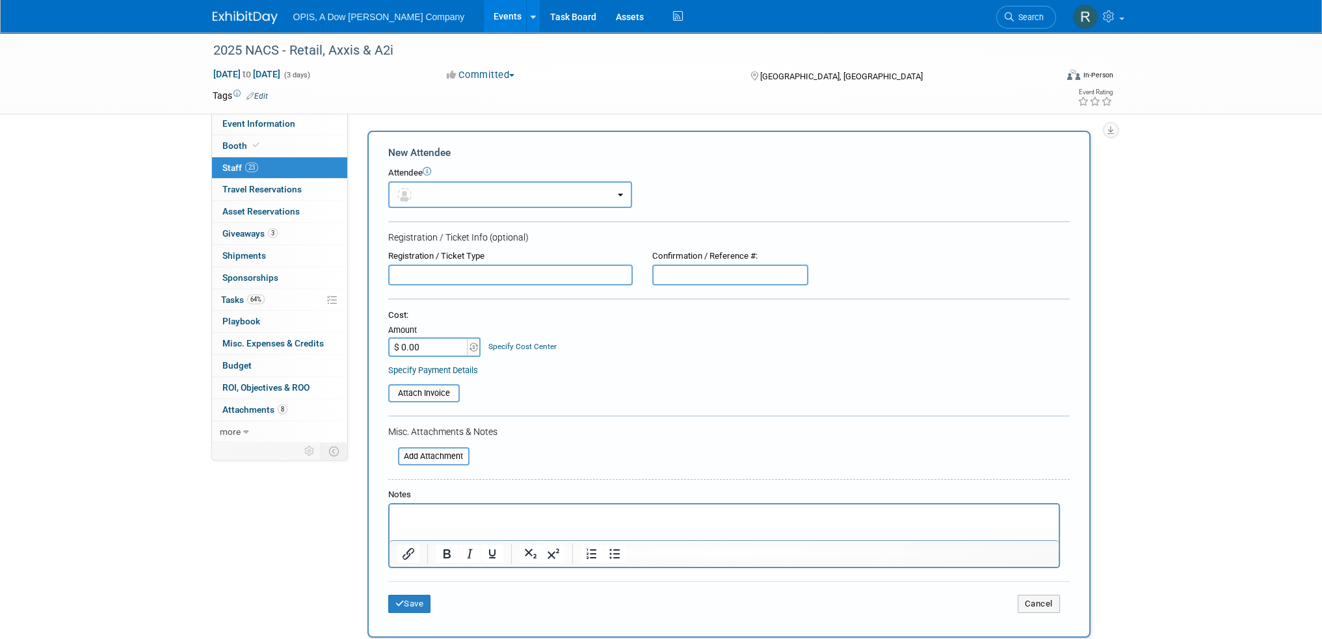
click at [481, 201] on button "button" at bounding box center [510, 194] width 244 height 27
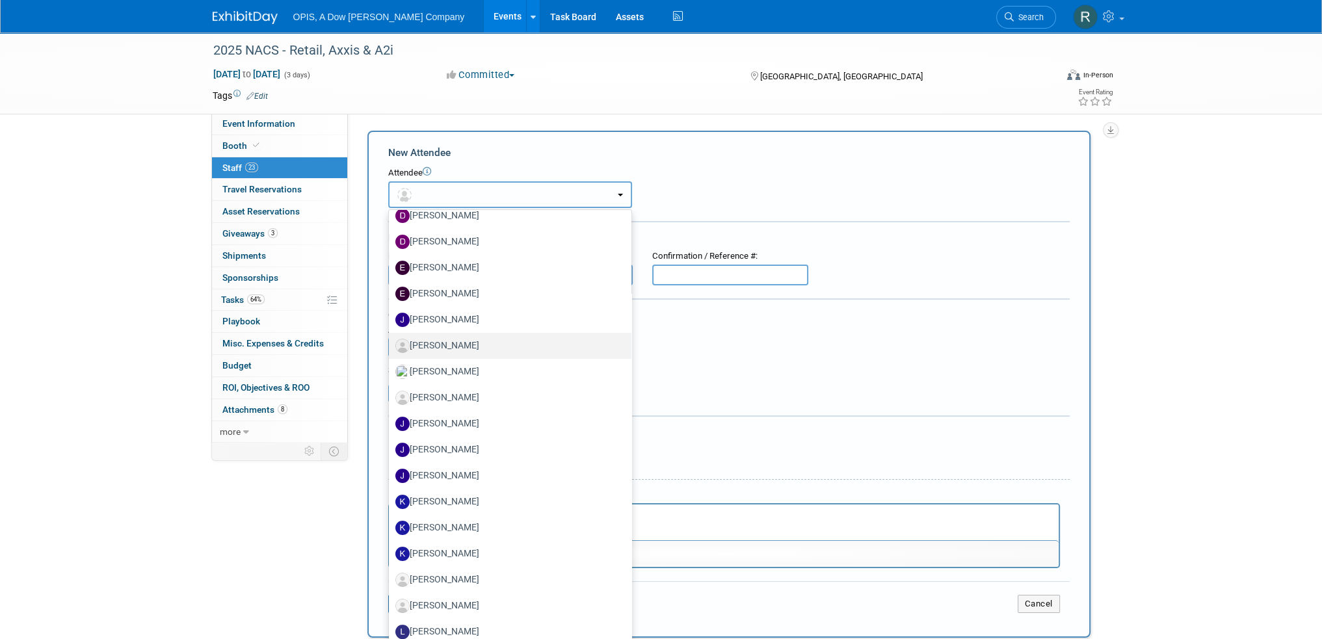
scroll to position [260, 0]
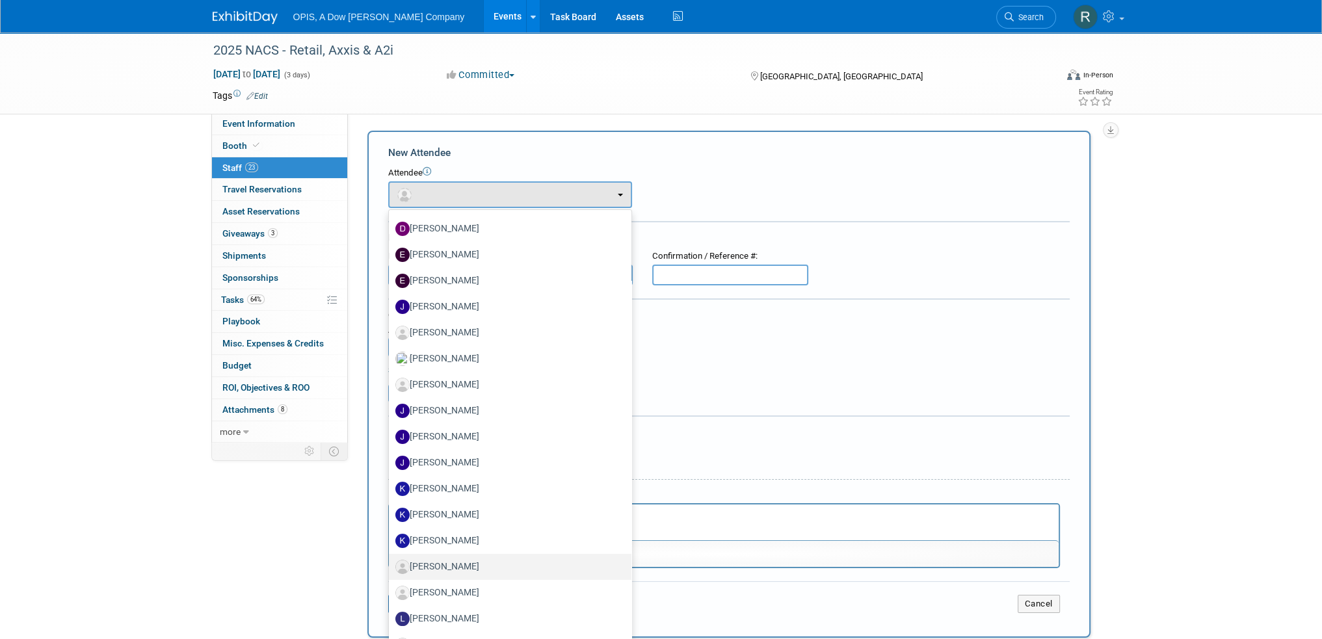
click at [487, 573] on label "[PERSON_NAME]" at bounding box center [506, 567] width 223 height 21
click at [391, 570] on input "[PERSON_NAME]" at bounding box center [386, 565] width 8 height 8
select select "fd8f2620-c2a4-49a2-8971-6347dc4bd798"
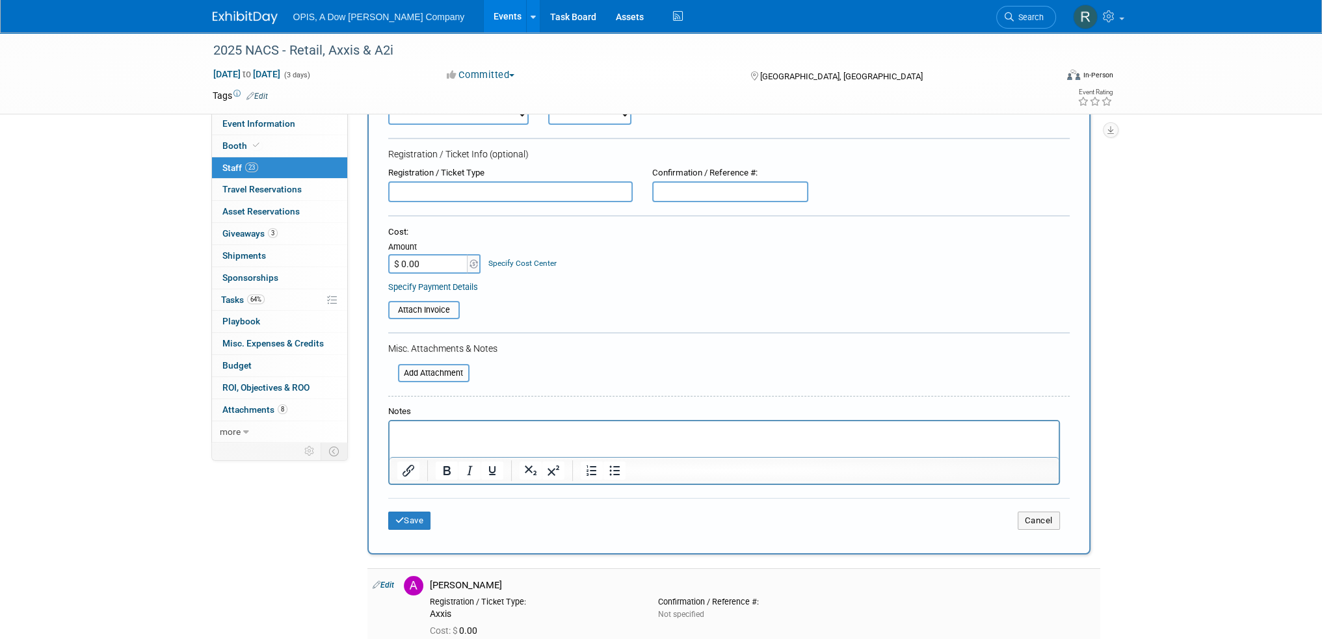
scroll to position [130, 0]
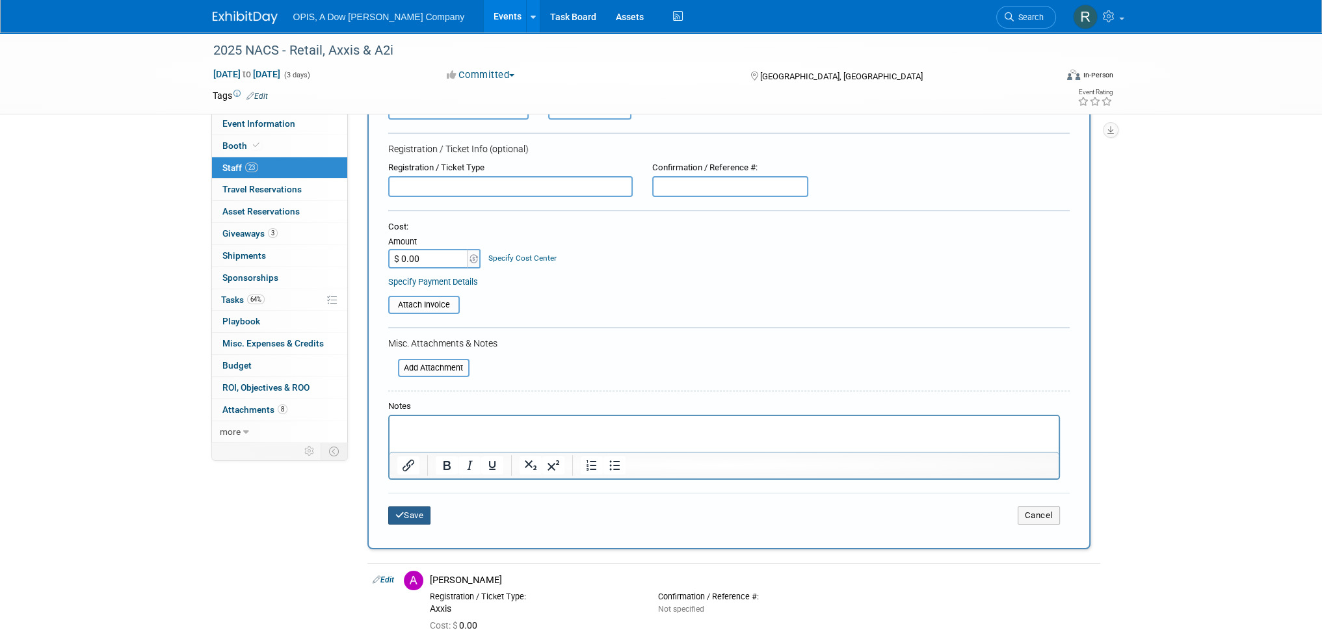
click at [415, 510] on button "Save" at bounding box center [409, 516] width 43 height 18
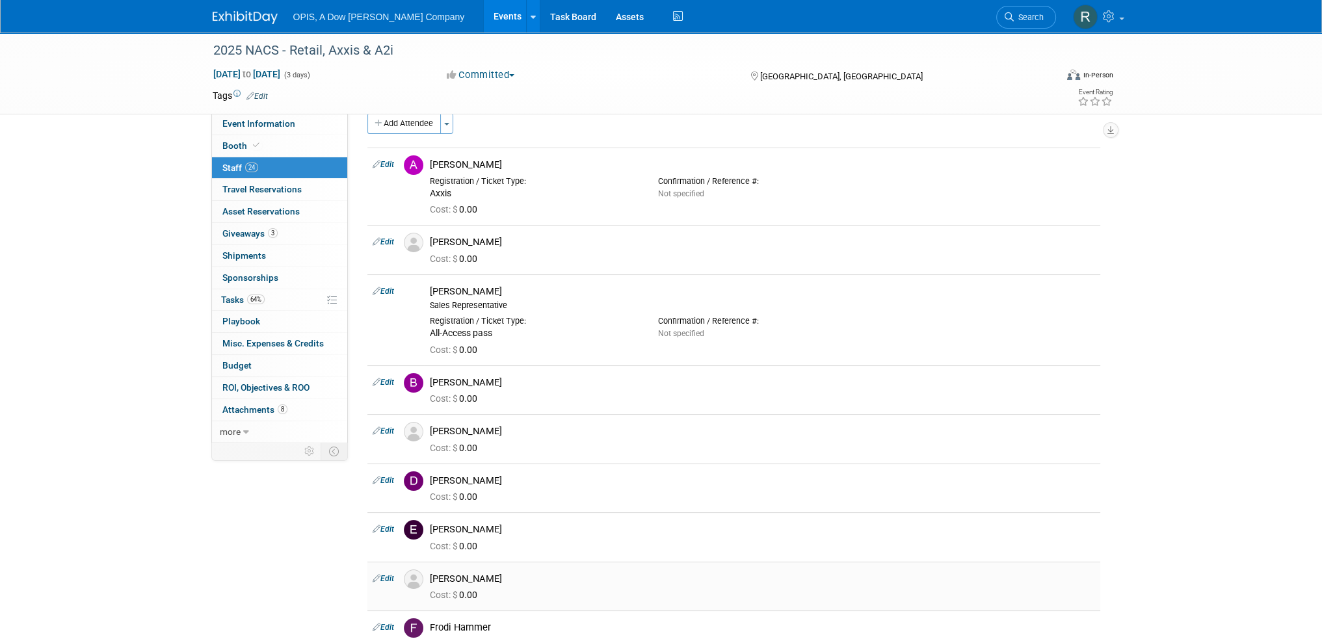
scroll to position [0, 0]
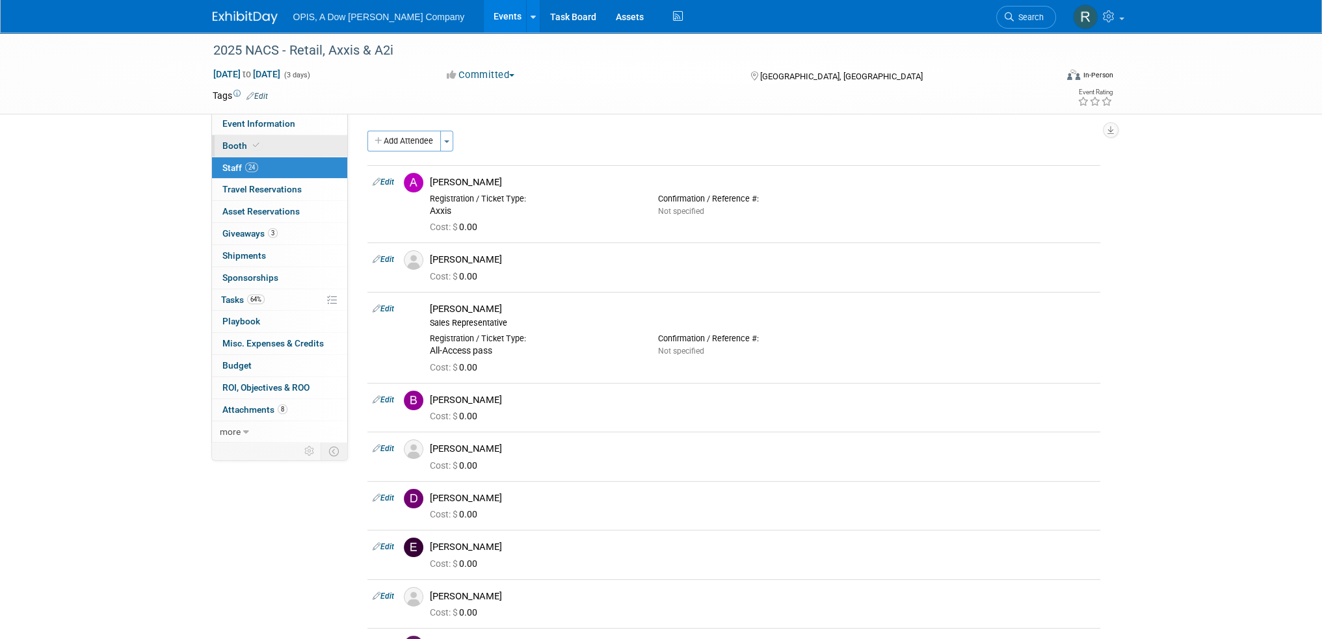
click at [228, 145] on span "Booth" at bounding box center [242, 145] width 40 height 10
